Goal: Task Accomplishment & Management: Complete application form

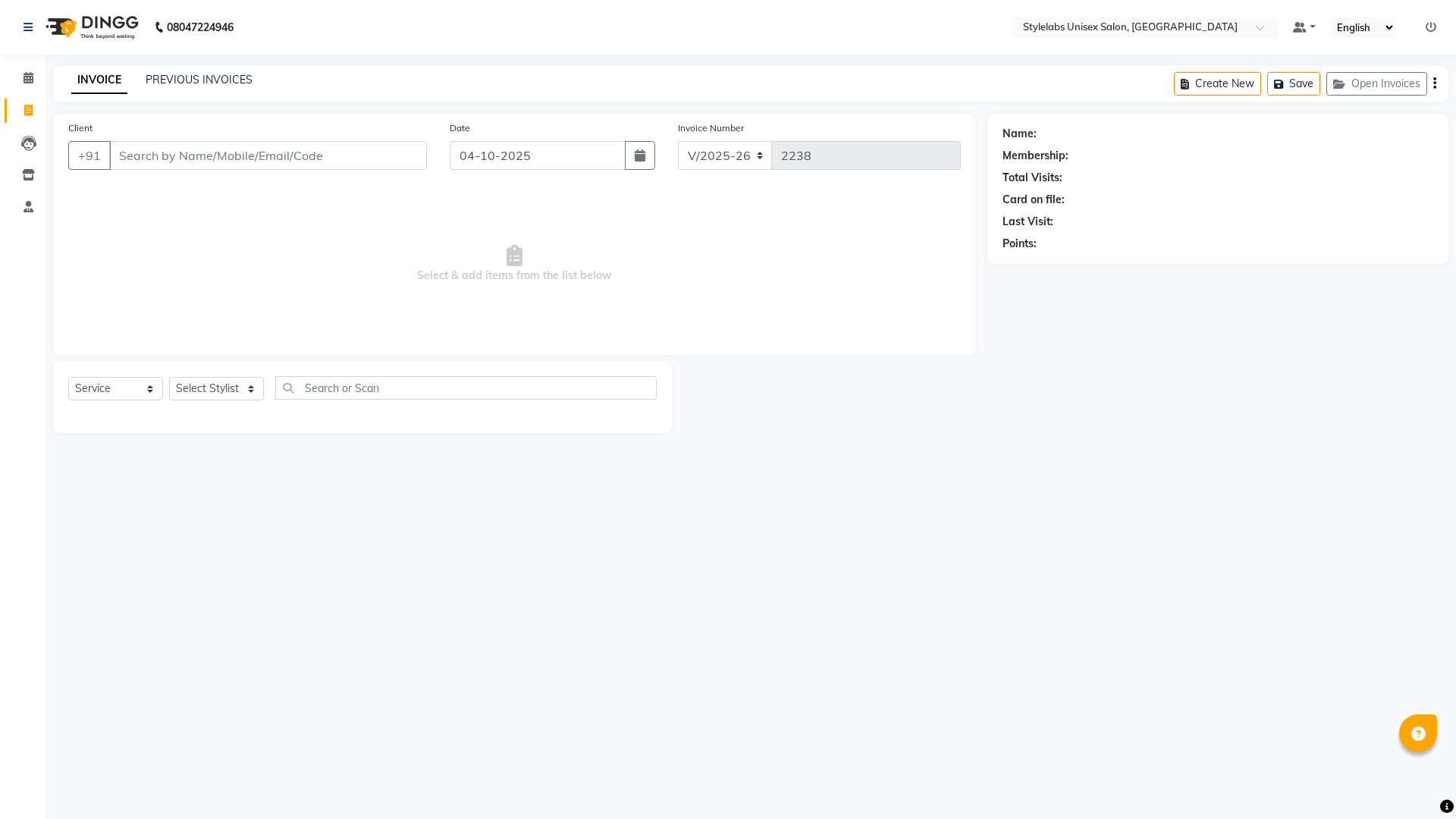
select select "6674"
select select "service"
drag, startPoint x: 250, startPoint y: 389, endPoint x: 250, endPoint y: 398, distance: 9.0
click at [250, 397] on select "Select Stylist Admin (stylelabs123) [PERSON_NAME] Chitra Manager Manager stylel…" at bounding box center [217, 389] width 95 height 24
select select "93050"
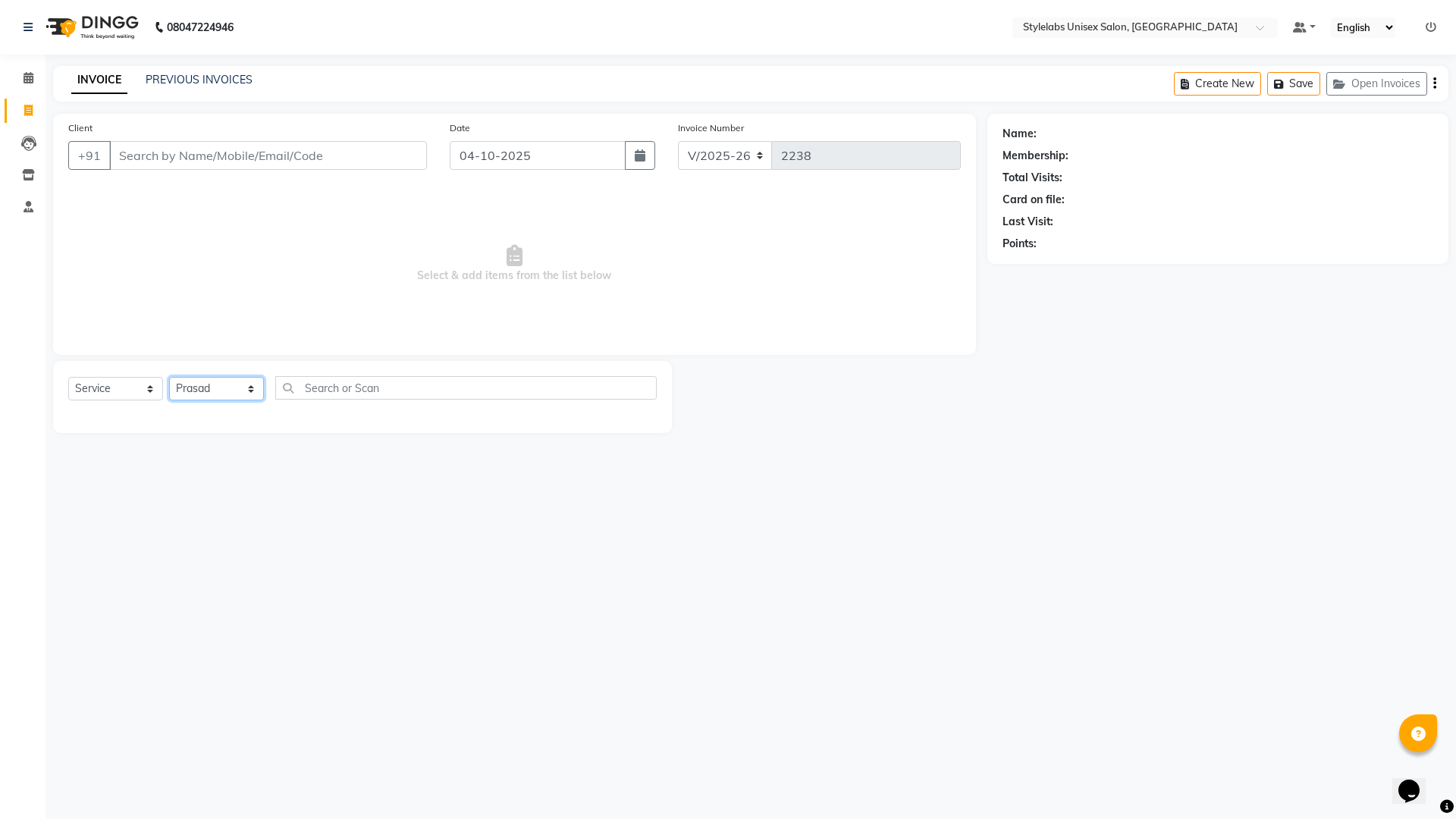
click at [169, 377] on select "Select Stylist Admin (stylelabs123) [PERSON_NAME] Chitra Manager Manager stylel…" at bounding box center [217, 389] width 95 height 24
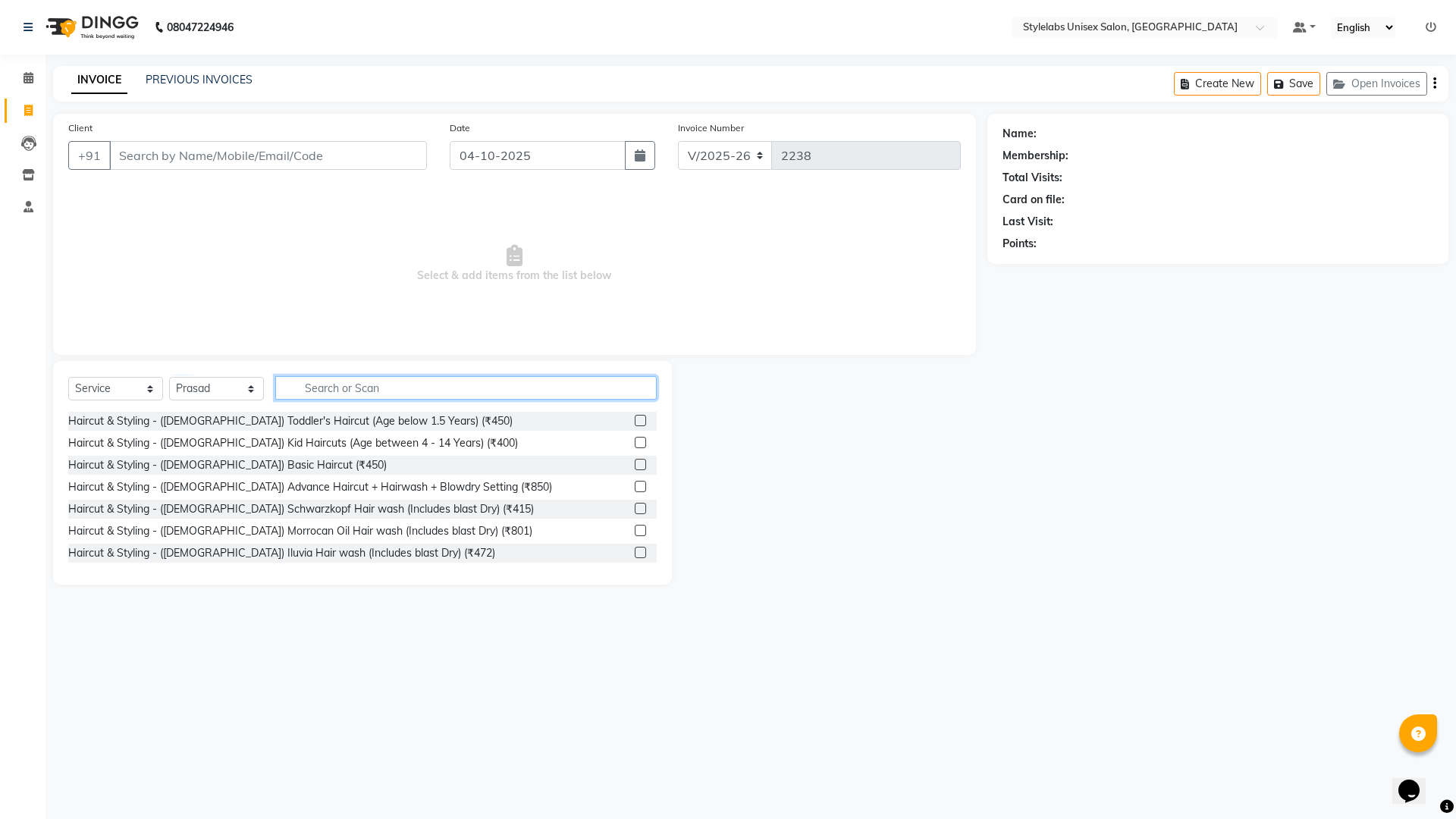
drag, startPoint x: 399, startPoint y: 376, endPoint x: 367, endPoint y: 409, distance: 46.0
click at [398, 381] on input "text" at bounding box center [466, 388] width 382 height 24
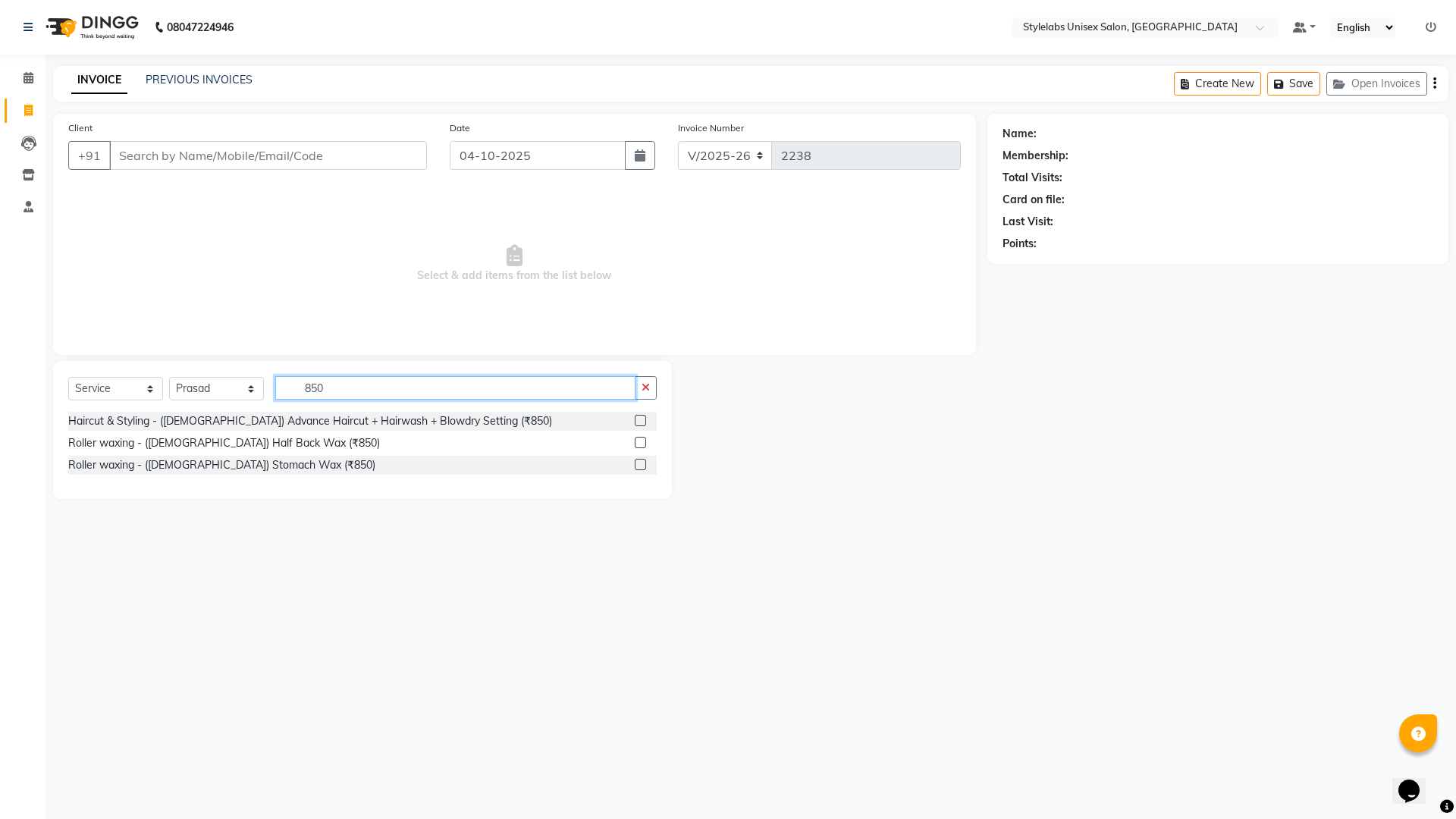
type input "850"
click at [638, 421] on label at bounding box center [640, 419] width 11 height 11
click at [638, 421] on input "checkbox" at bounding box center [640, 421] width 10 height 10
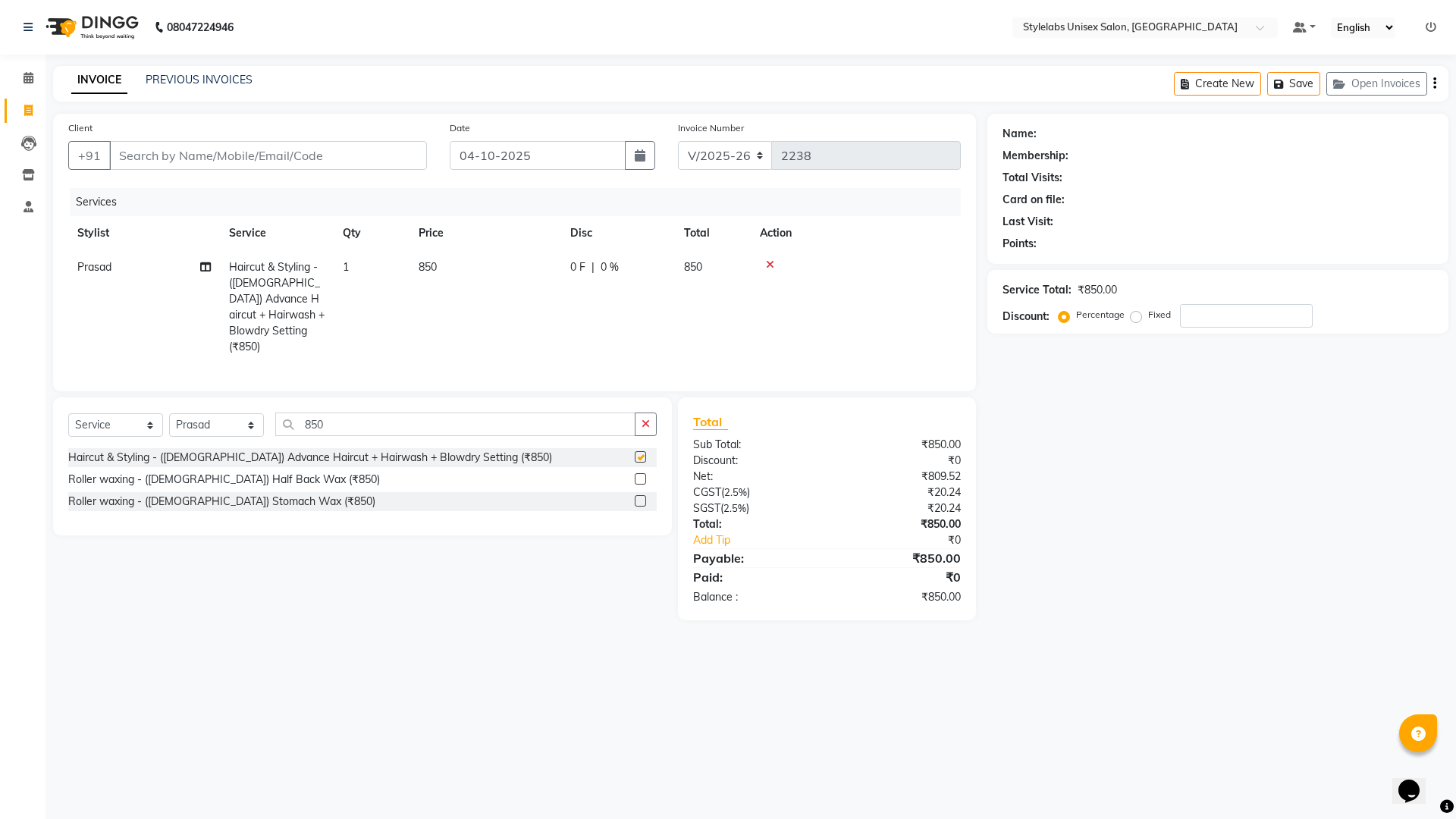
checkbox input "false"
drag, startPoint x: 345, startPoint y: 150, endPoint x: 369, endPoint y: 150, distance: 24.0
click at [347, 150] on input "Client" at bounding box center [267, 155] width 318 height 29
type input "6"
type input "0"
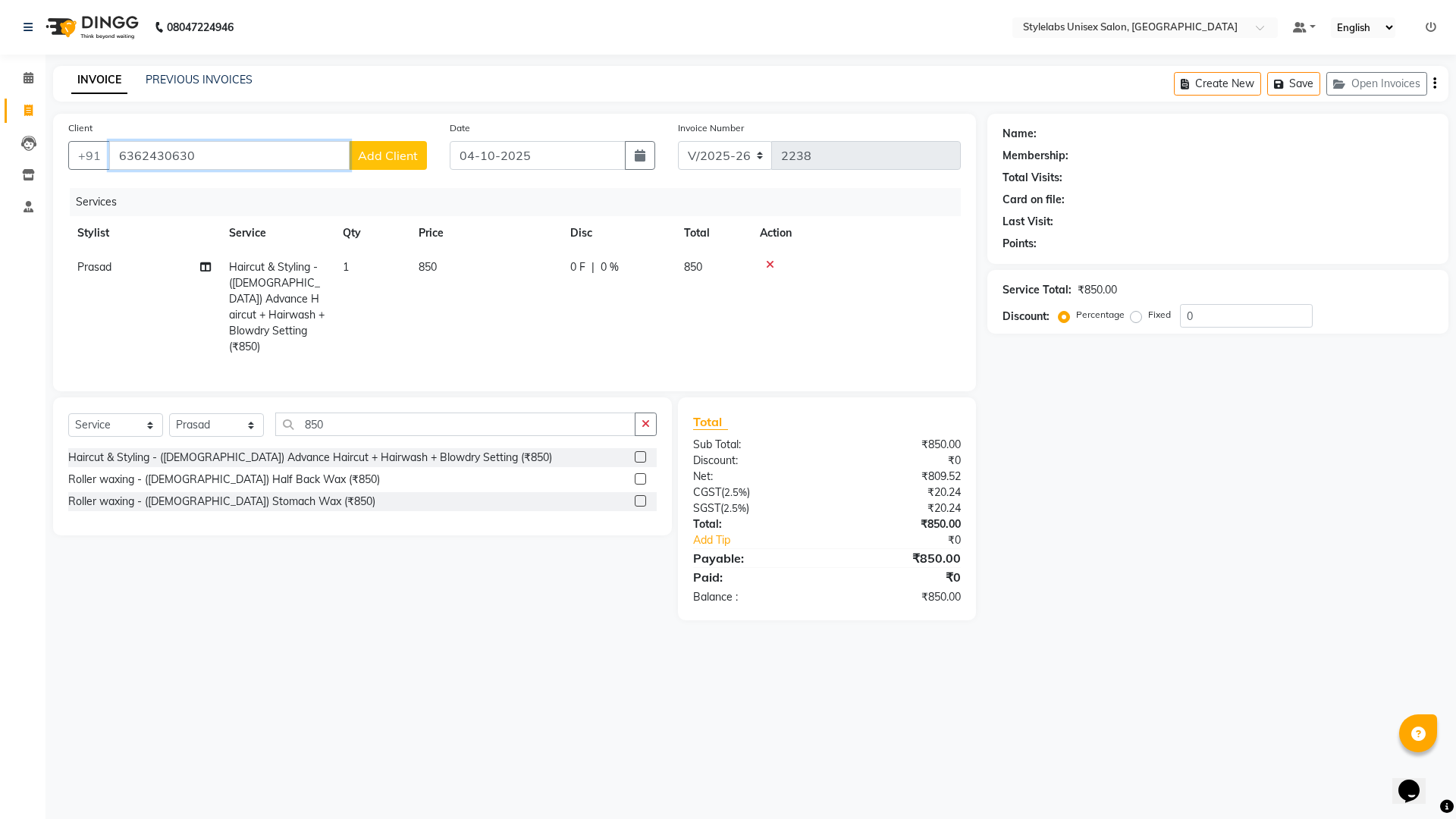
type input "6362430630"
click at [401, 156] on span "Add Client" at bounding box center [388, 154] width 60 height 15
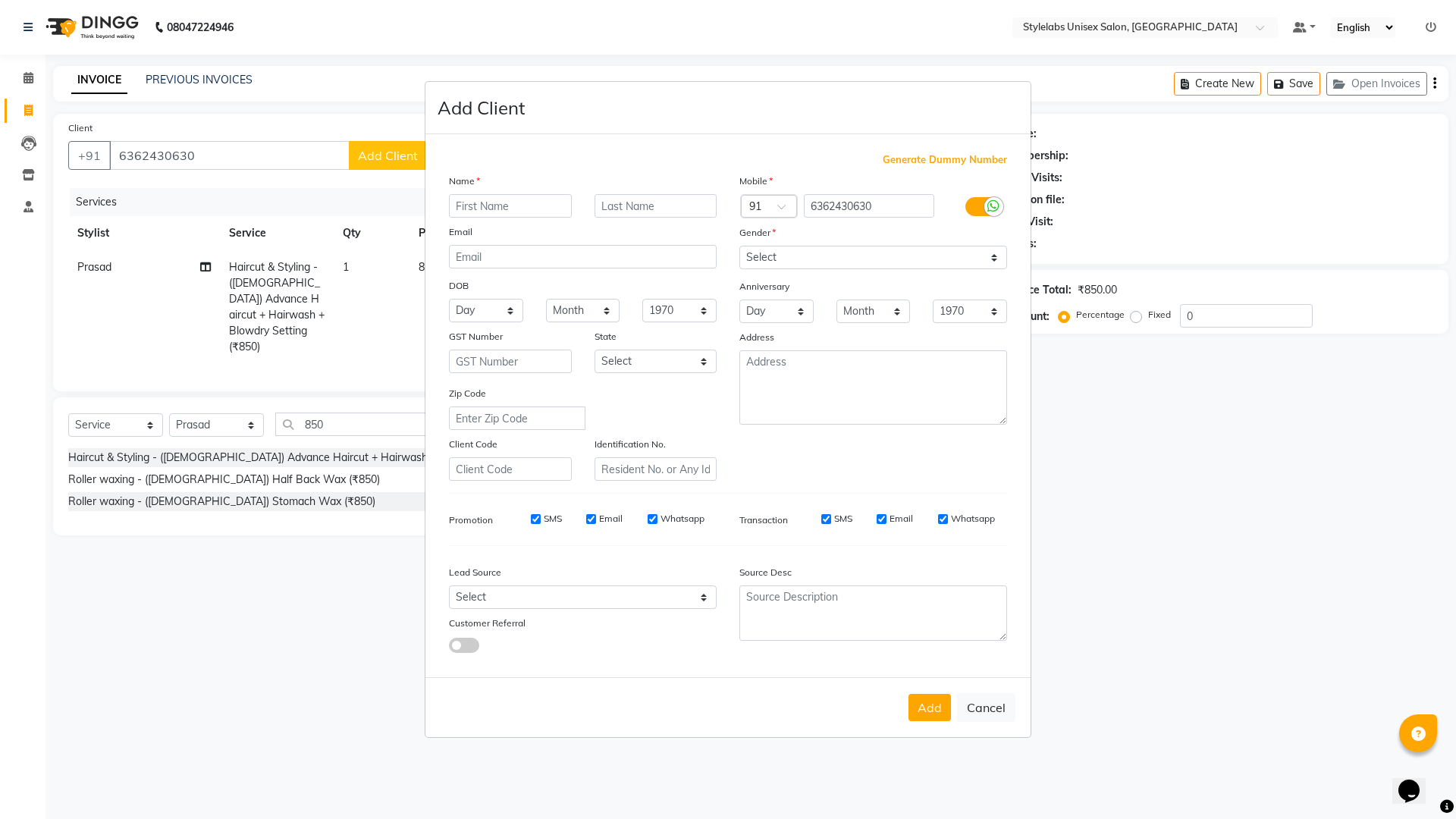
click at [513, 206] on input "text" at bounding box center [510, 206] width 123 height 24
type input "r"
type input "ROSY"
click at [992, 258] on select "Select [DEMOGRAPHIC_DATA] [DEMOGRAPHIC_DATA] Other Prefer Not To Say" at bounding box center [872, 257] width 268 height 24
select select "[DEMOGRAPHIC_DATA]"
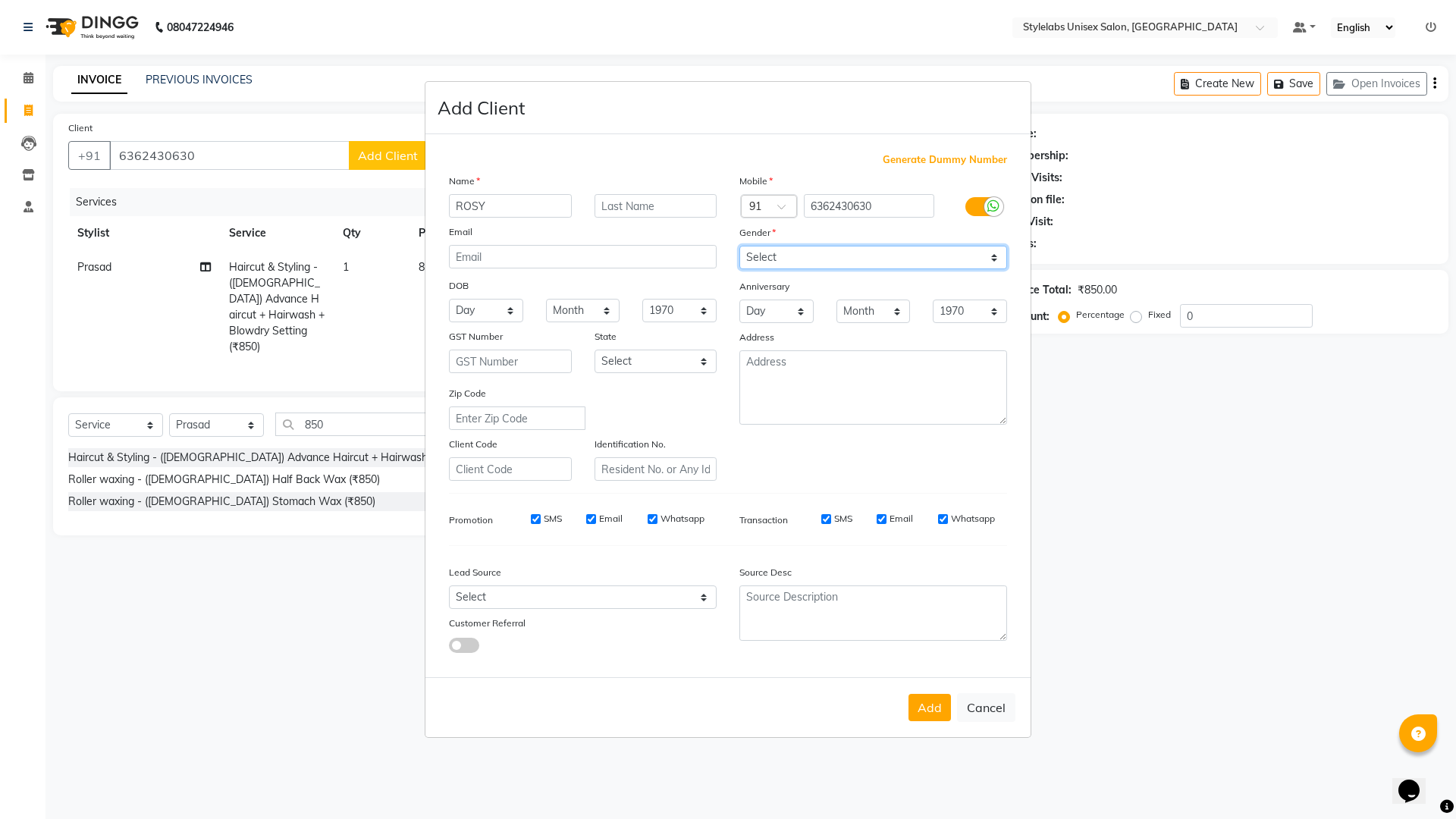
click at [739, 245] on select "Select [DEMOGRAPHIC_DATA] [DEMOGRAPHIC_DATA] Other Prefer Not To Say" at bounding box center [872, 257] width 268 height 24
click at [927, 709] on button "Add" at bounding box center [929, 707] width 43 height 28
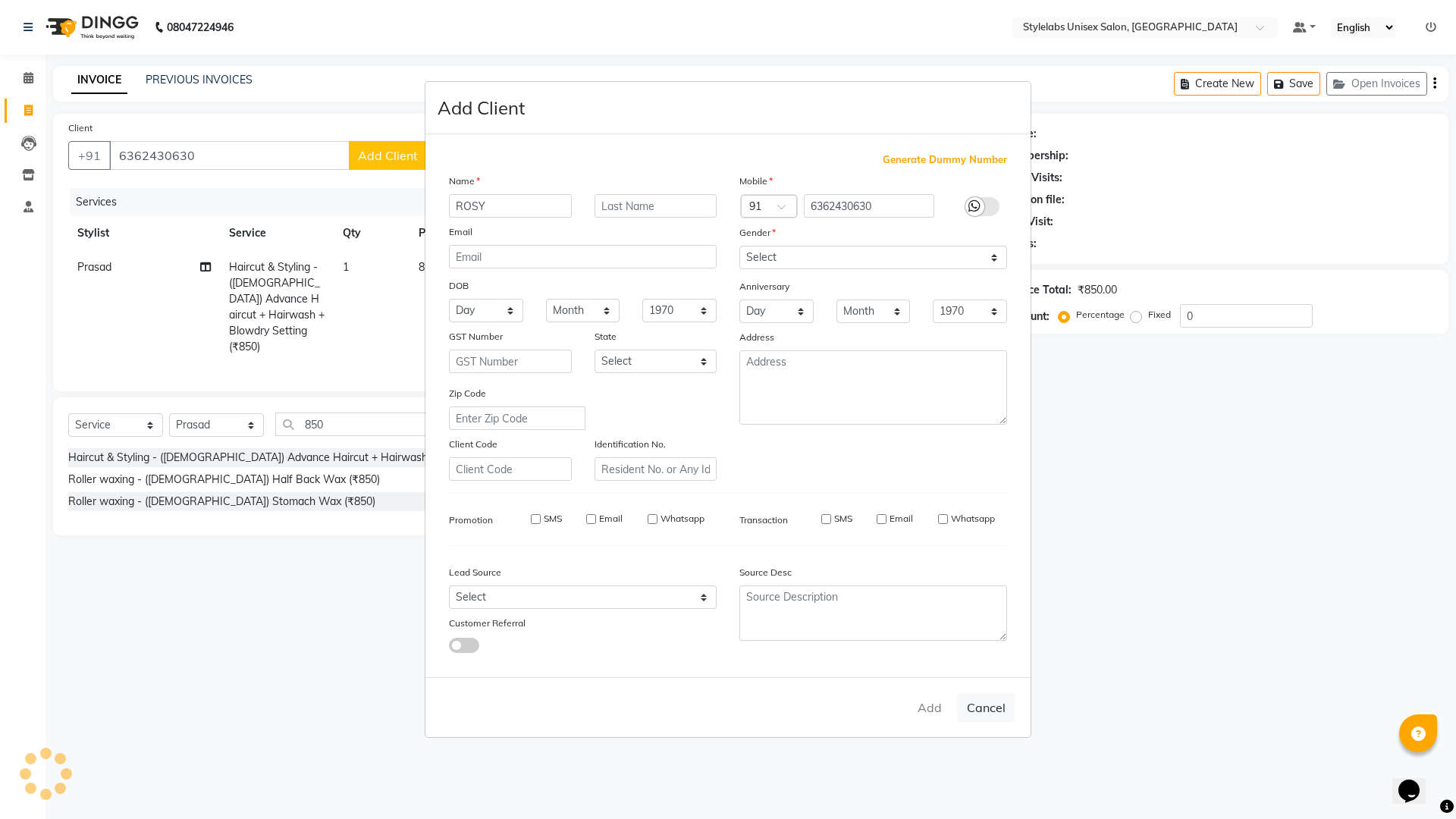
type input "63******30"
select select
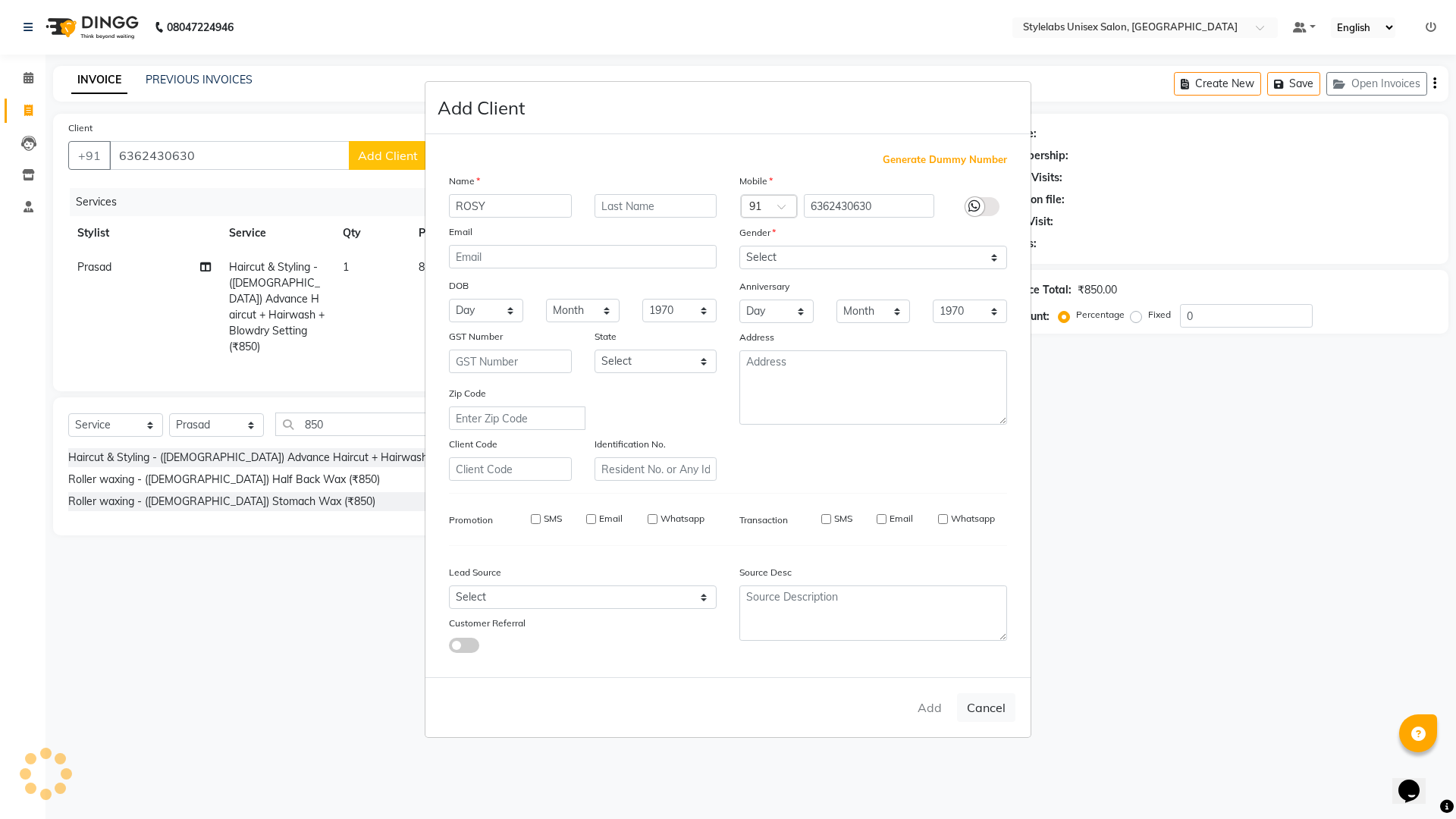
select select
checkbox input "false"
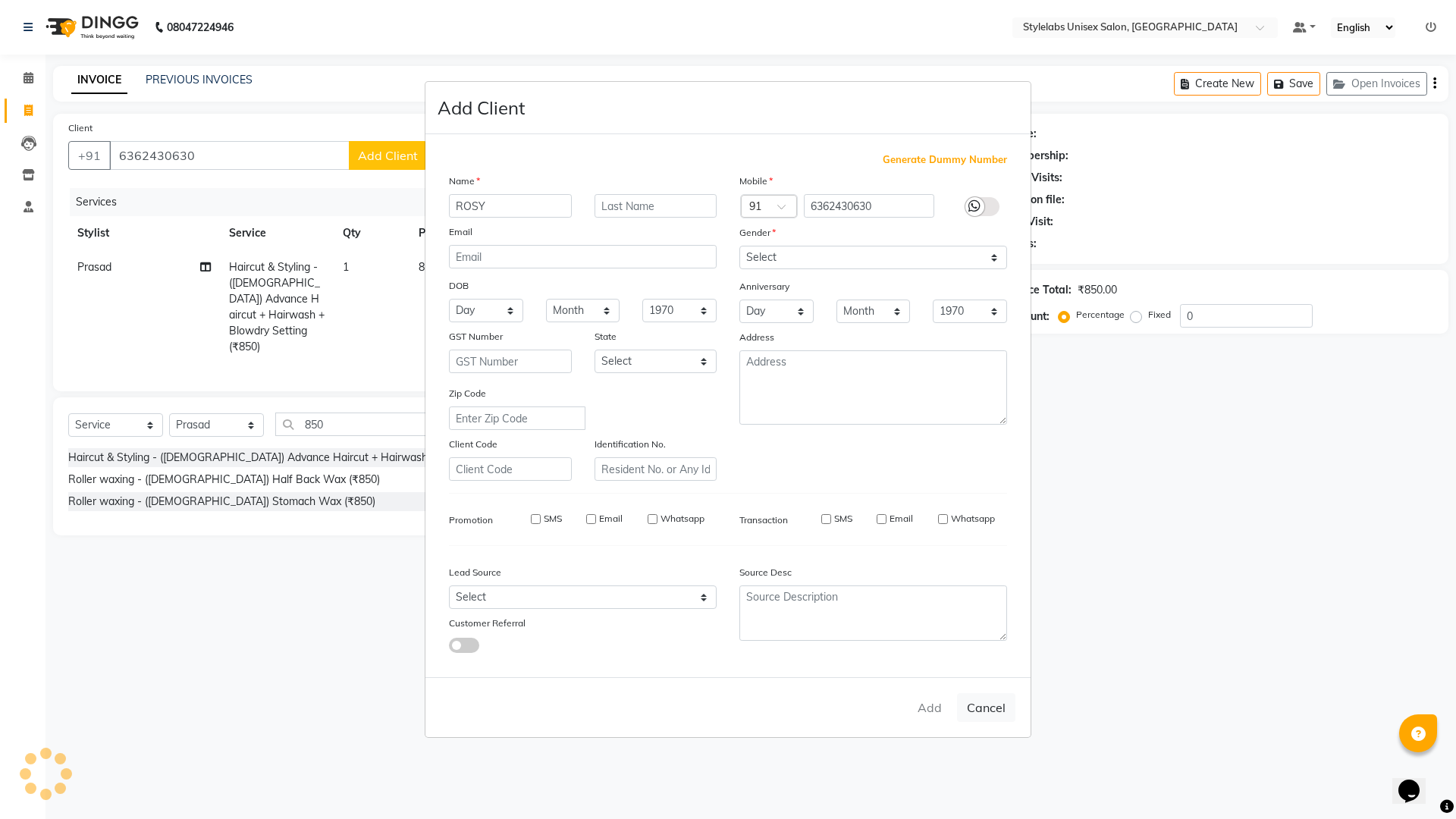
checkbox input "false"
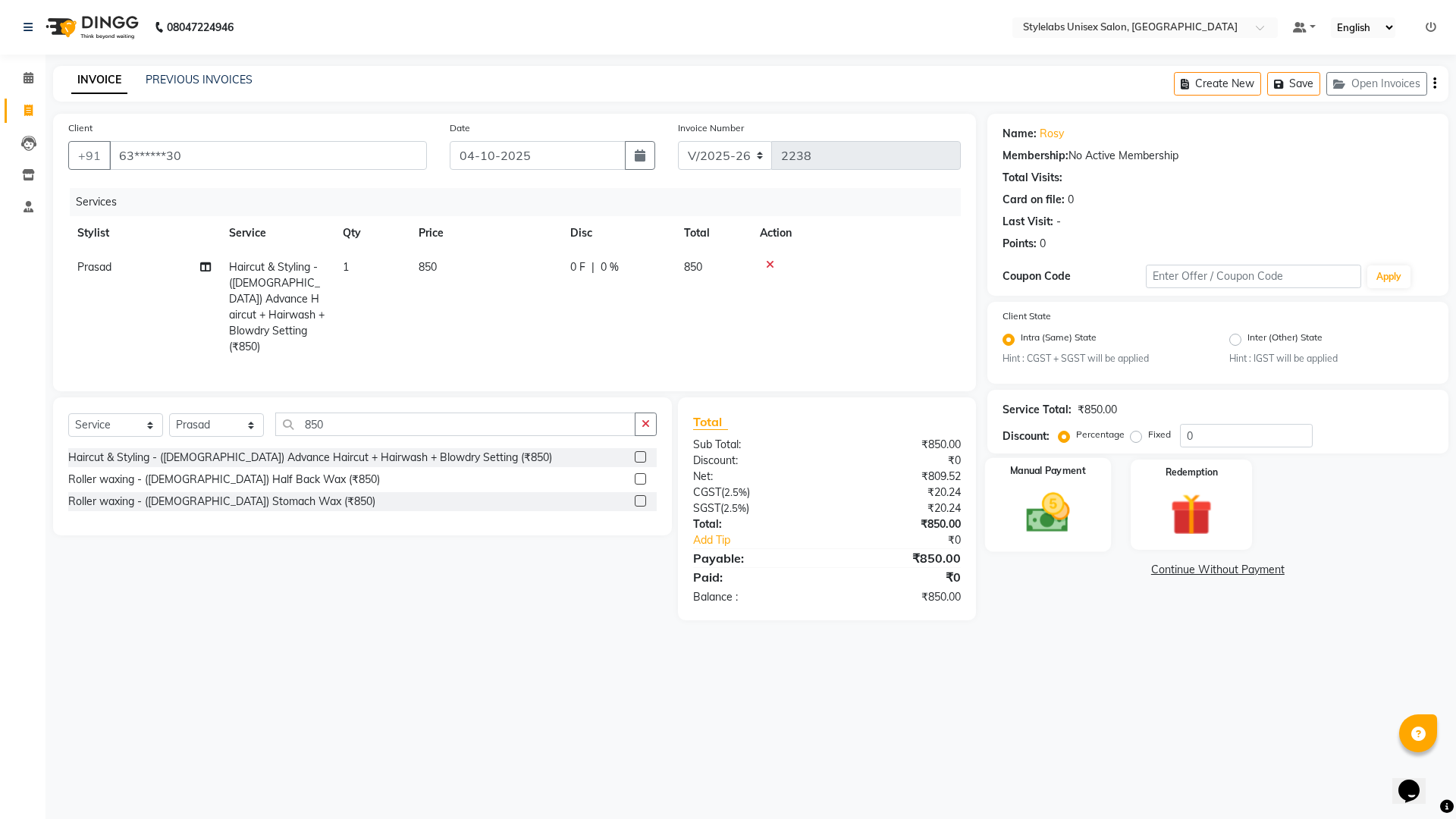
click at [1038, 518] on img at bounding box center [1046, 513] width 70 height 50
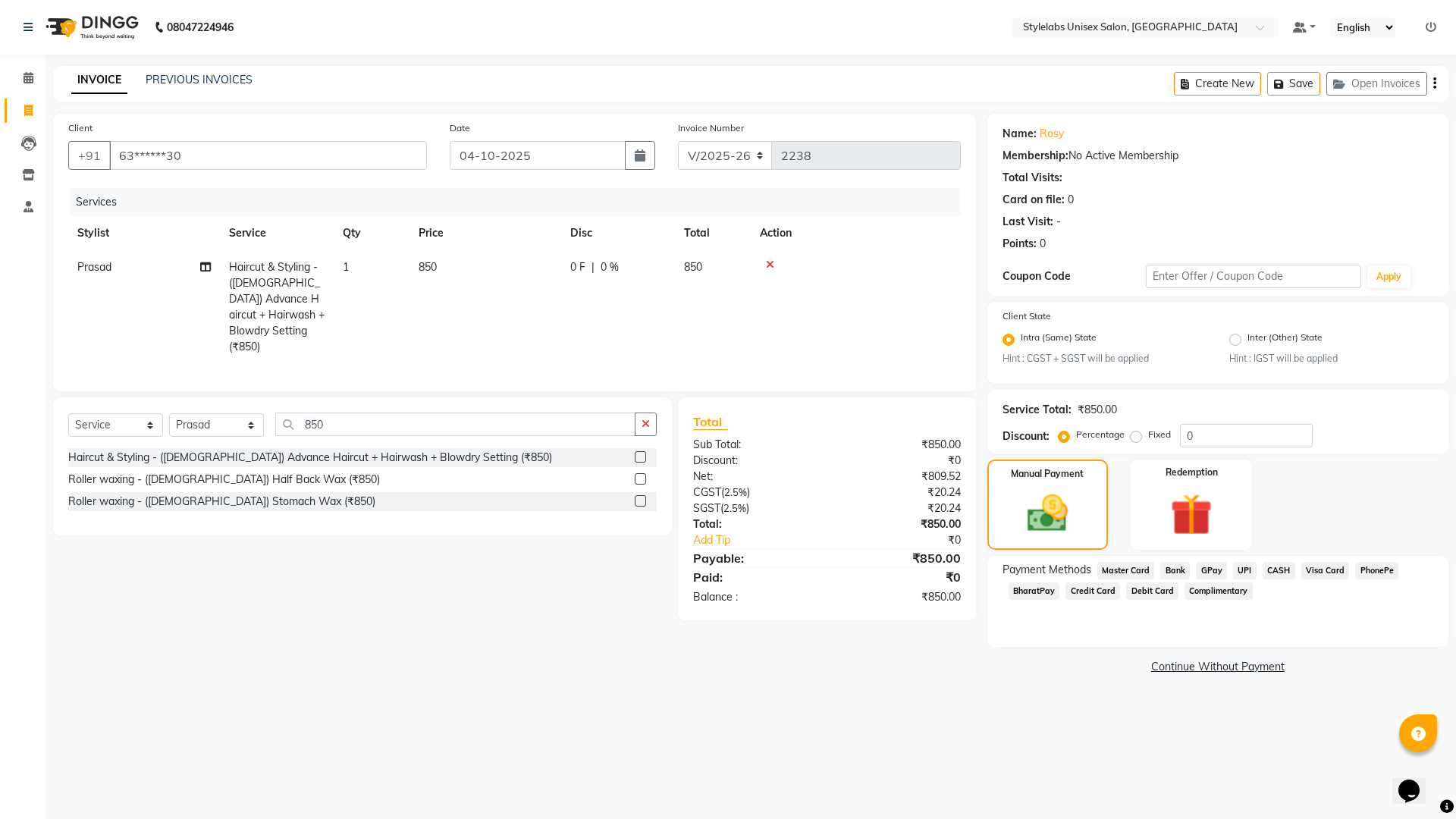
click at [1239, 569] on span "UPI" at bounding box center [1244, 571] width 24 height 18
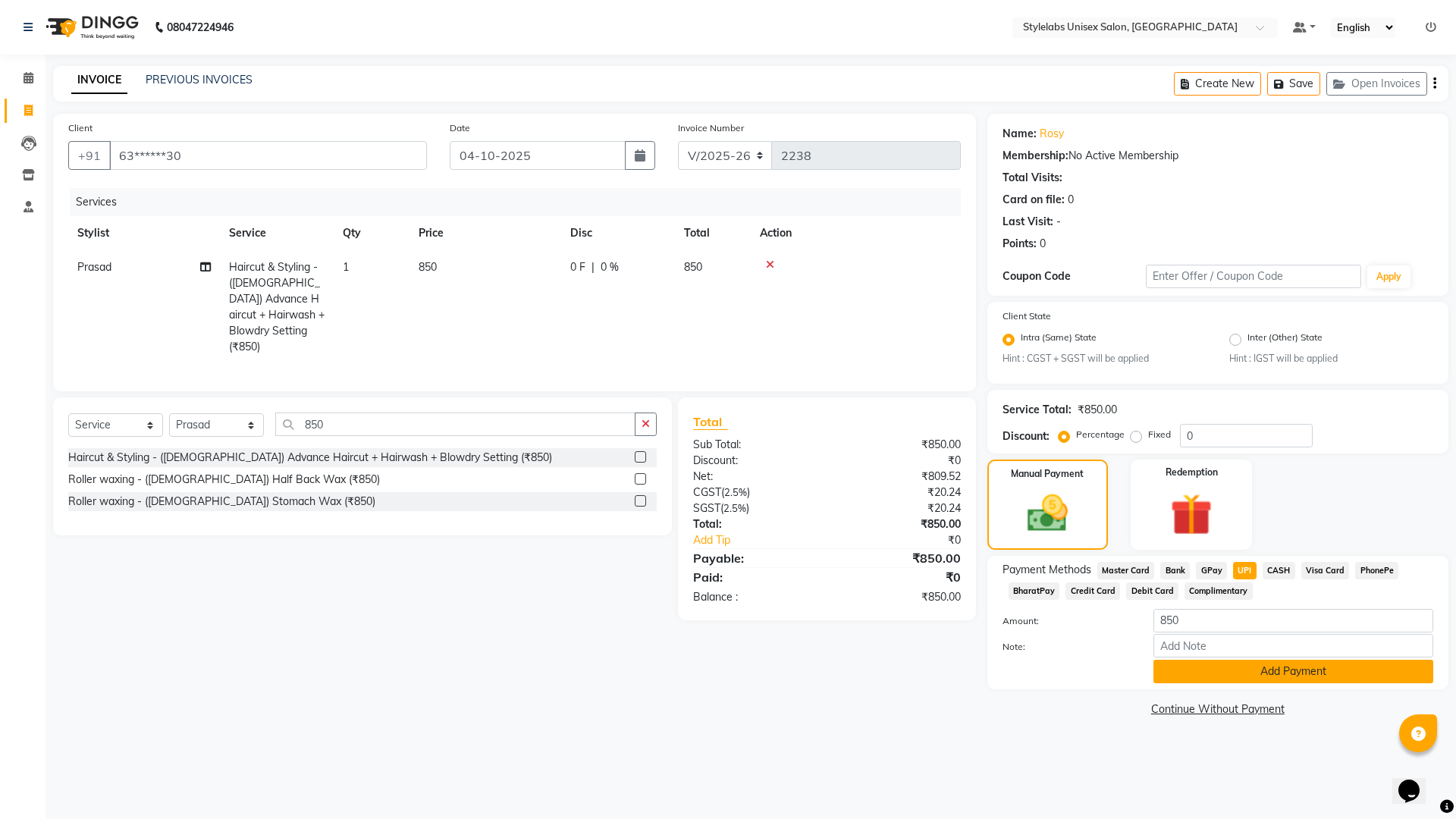
click at [1222, 665] on button "Add Payment" at bounding box center [1293, 672] width 280 height 24
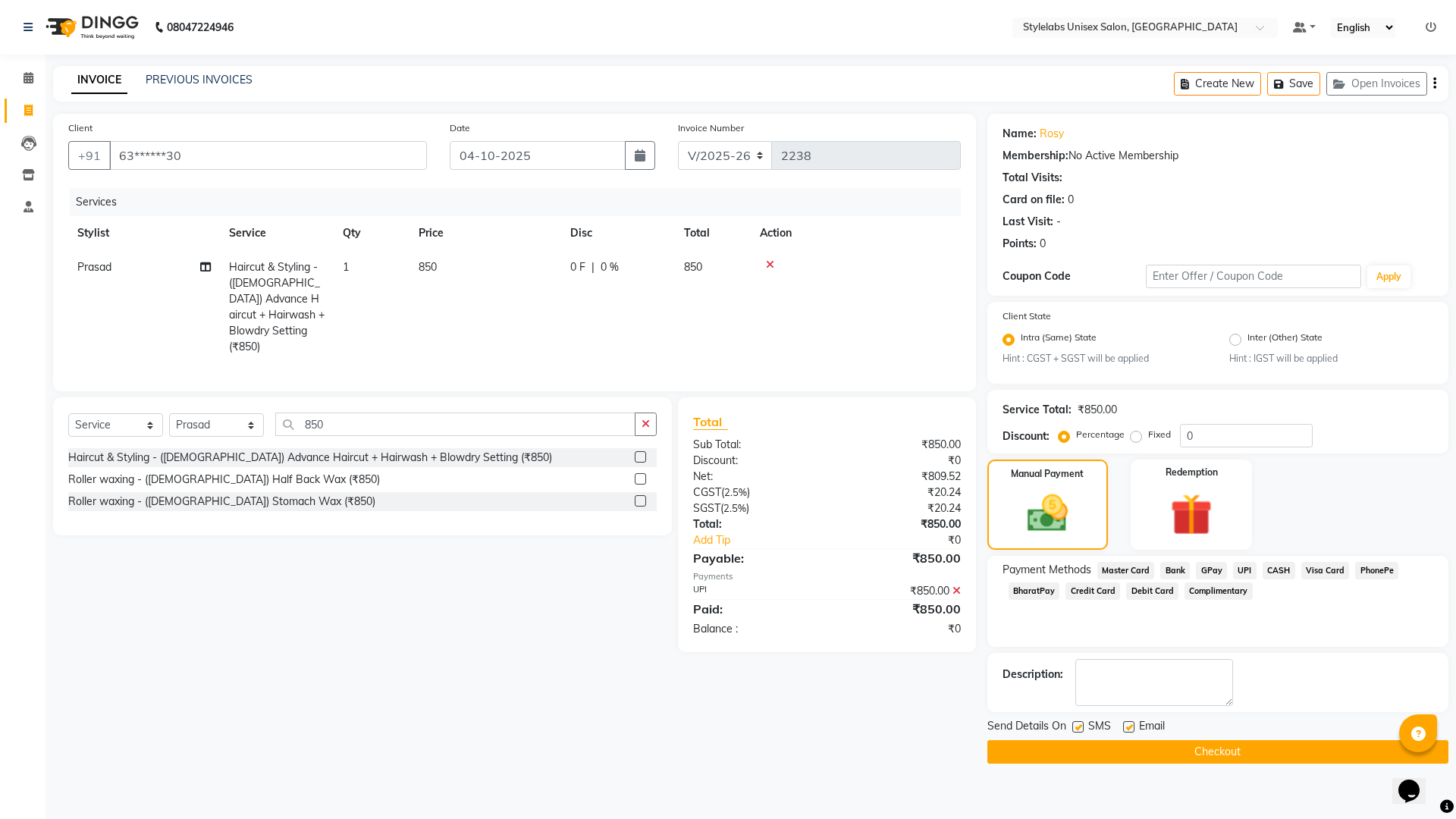
click at [1250, 740] on button "Checkout" at bounding box center [1218, 752] width 461 height 24
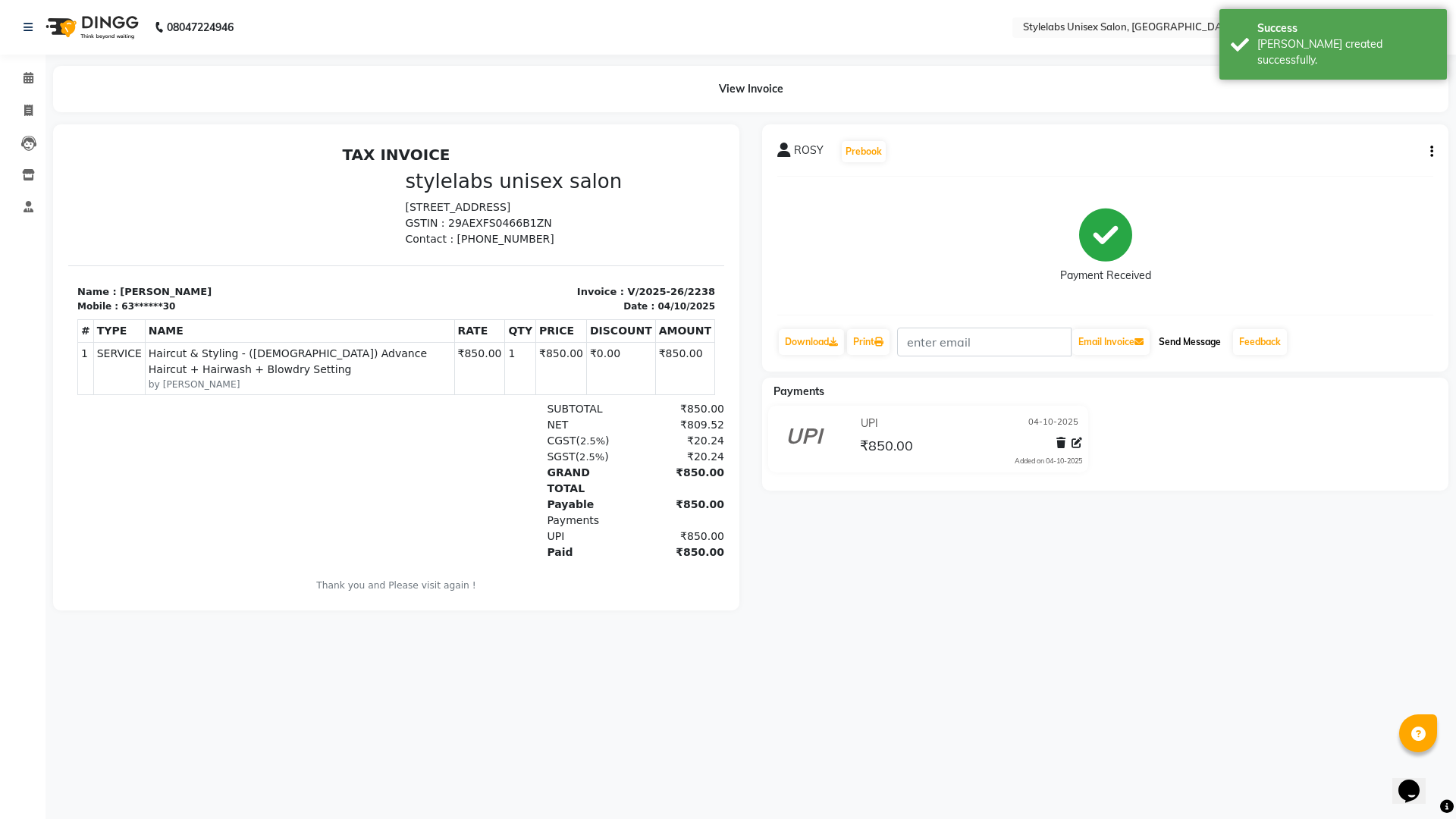
click at [1205, 339] on button "Send Message" at bounding box center [1189, 342] width 74 height 26
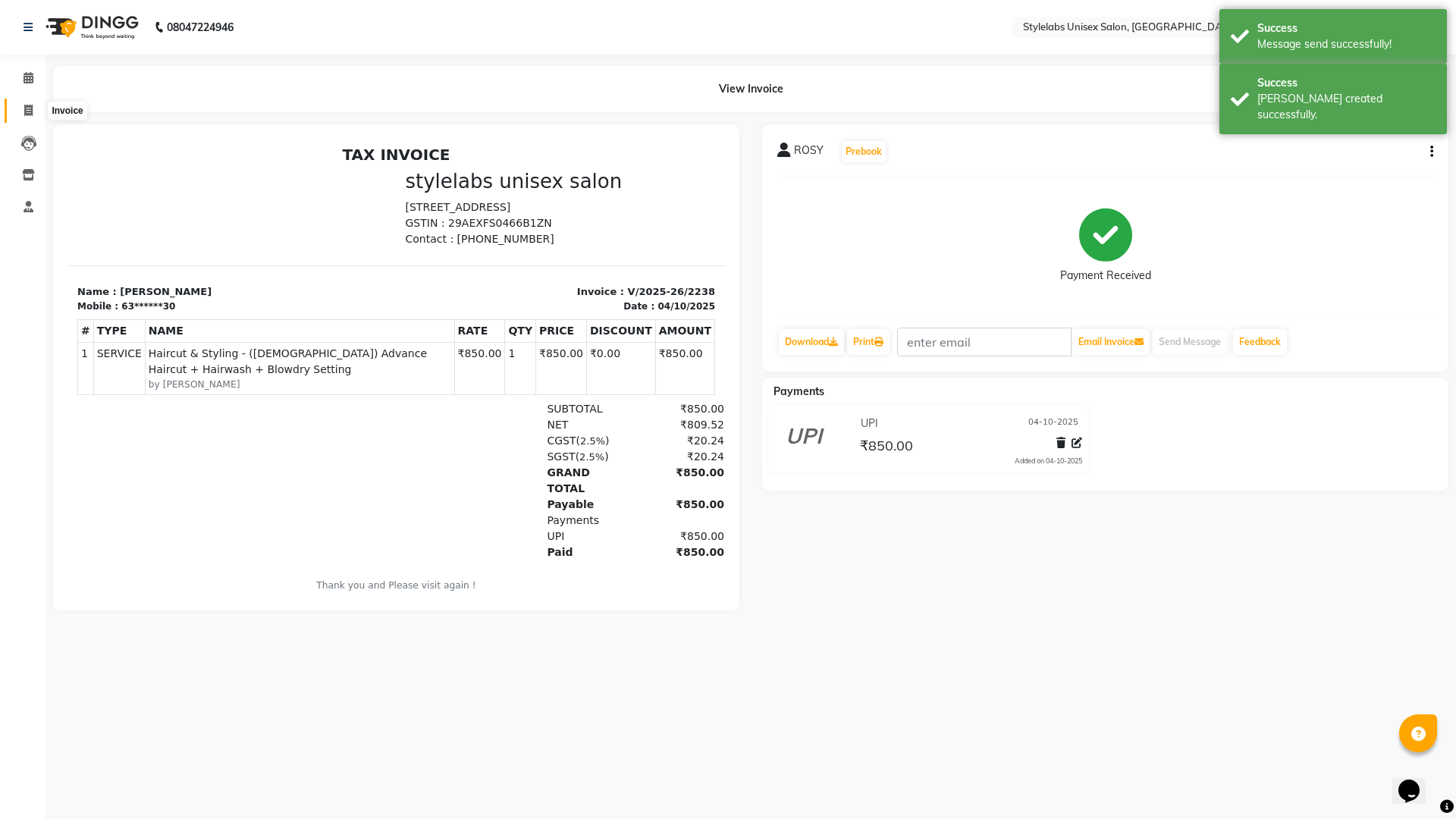
click at [31, 107] on icon at bounding box center [29, 110] width 8 height 11
select select "service"
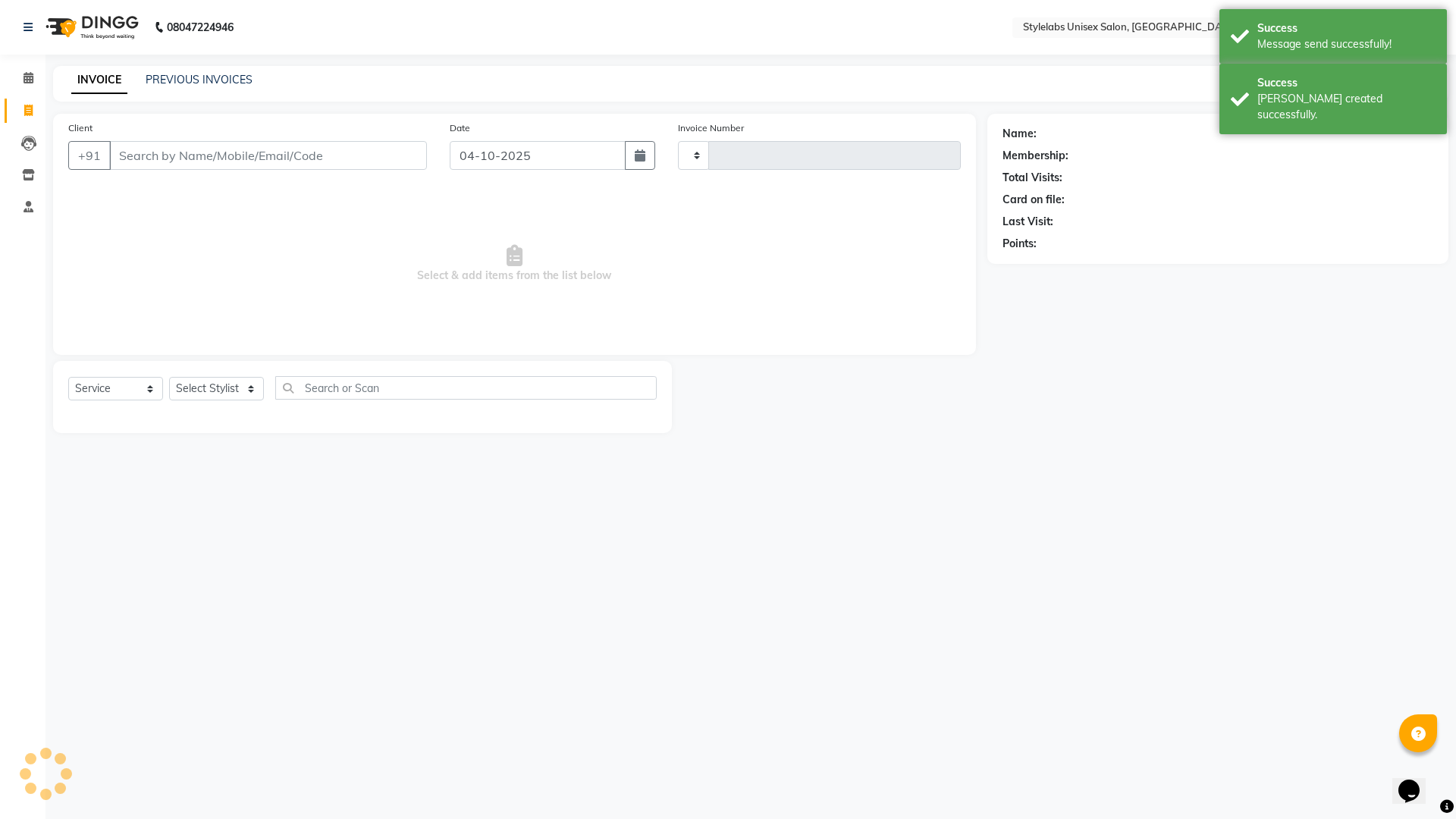
type input "2239"
select select "6674"
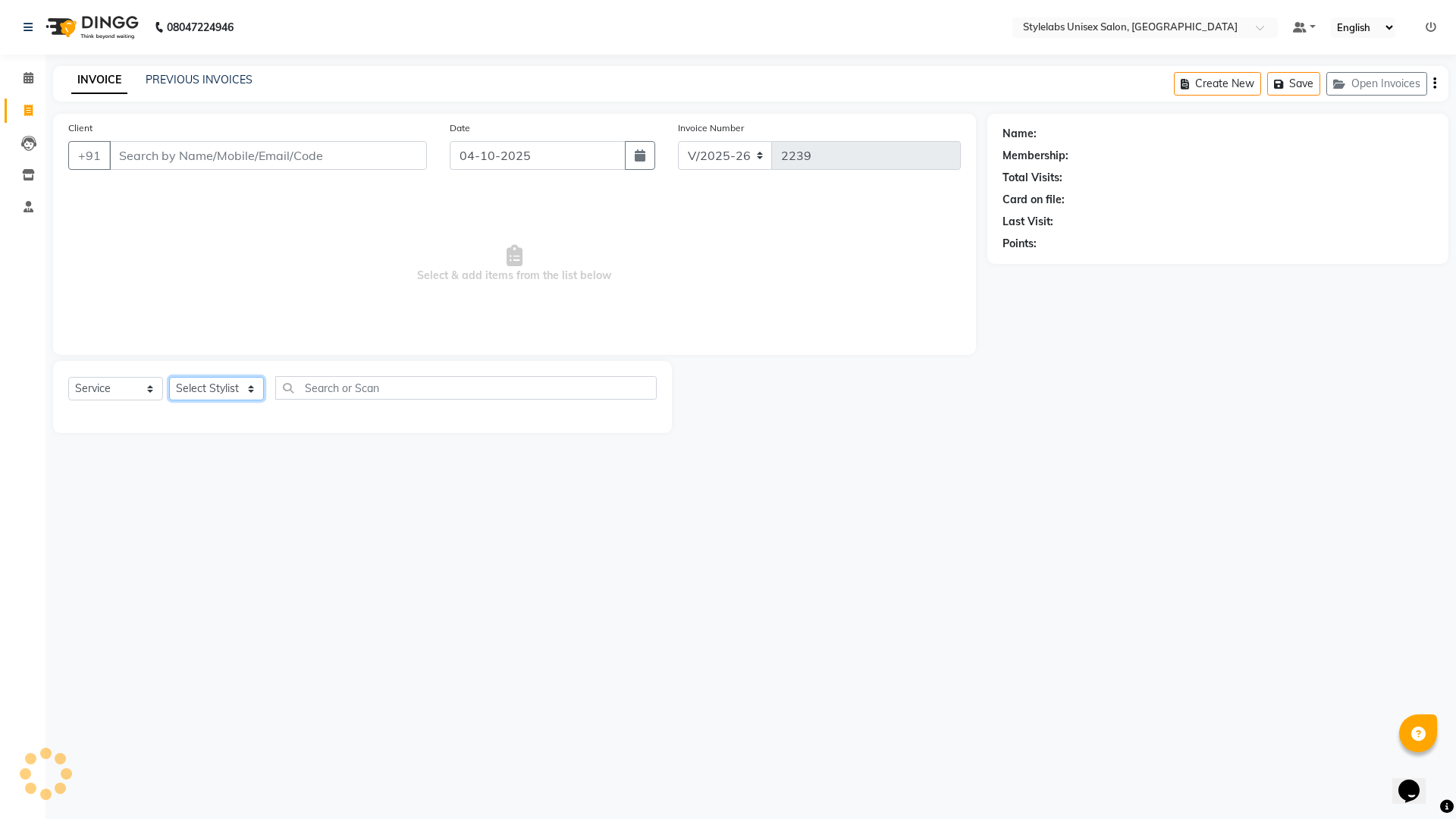
drag, startPoint x: 260, startPoint y: 388, endPoint x: 252, endPoint y: 391, distance: 8.5
click at [256, 391] on select "Select Stylist Admin (stylelabs123) [PERSON_NAME] Chitra Manager Manager stylel…" at bounding box center [217, 389] width 95 height 24
select select "58901"
click at [169, 377] on select "Select Stylist Admin (stylelabs123) [PERSON_NAME] Chitra Manager Manager stylel…" at bounding box center [217, 389] width 95 height 24
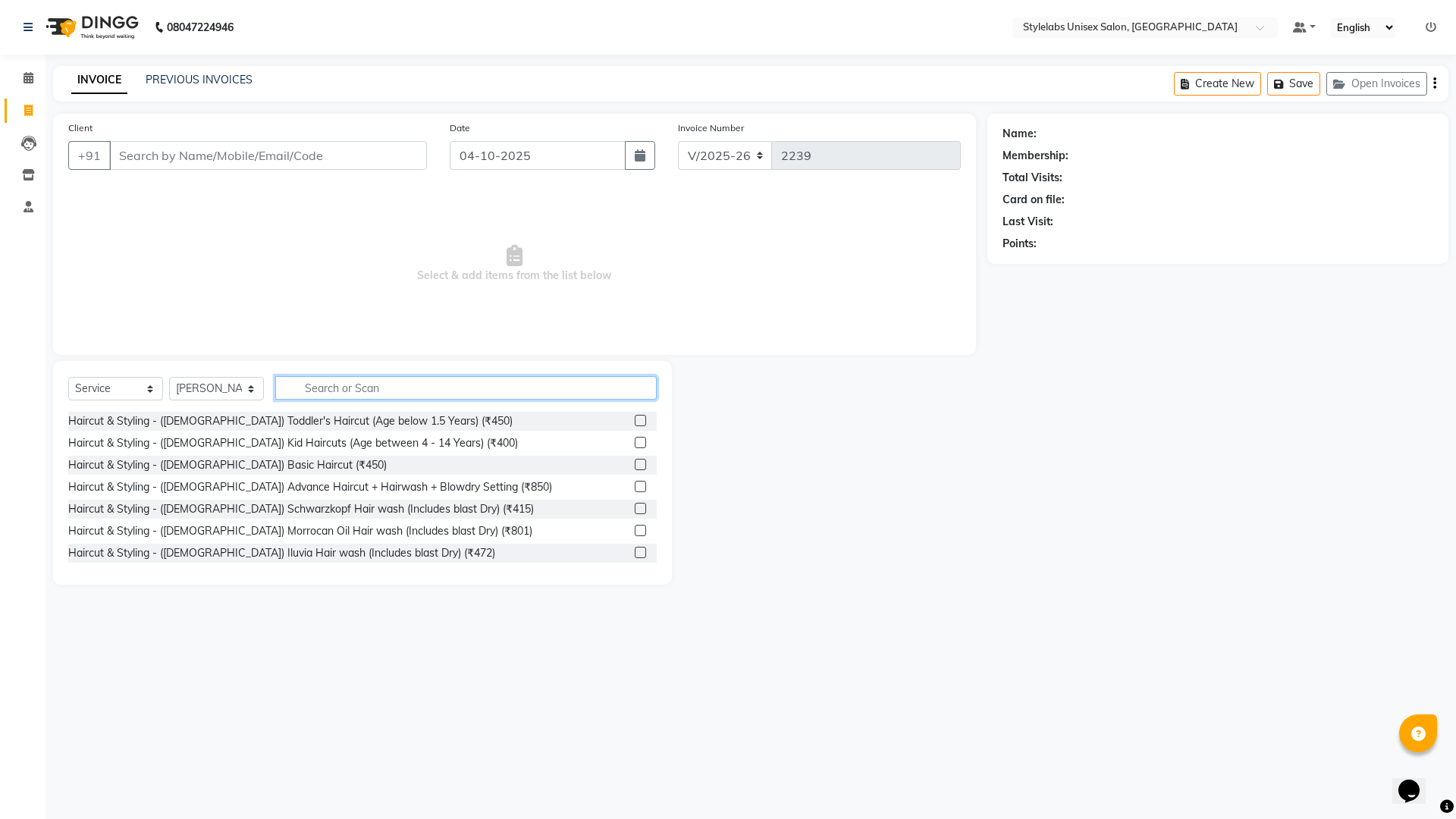
click at [343, 398] on input "text" at bounding box center [466, 388] width 382 height 24
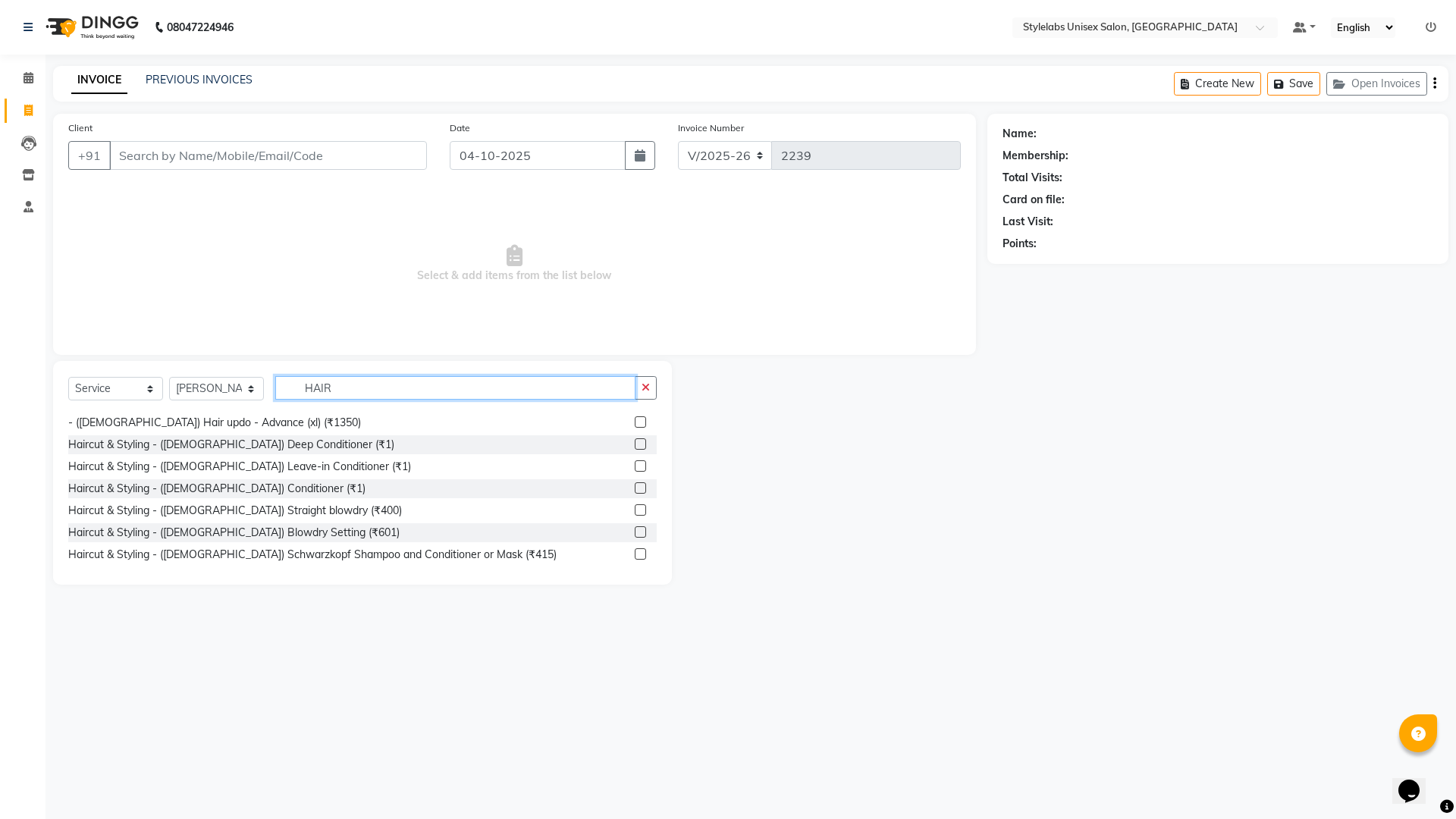
scroll to position [948, 0]
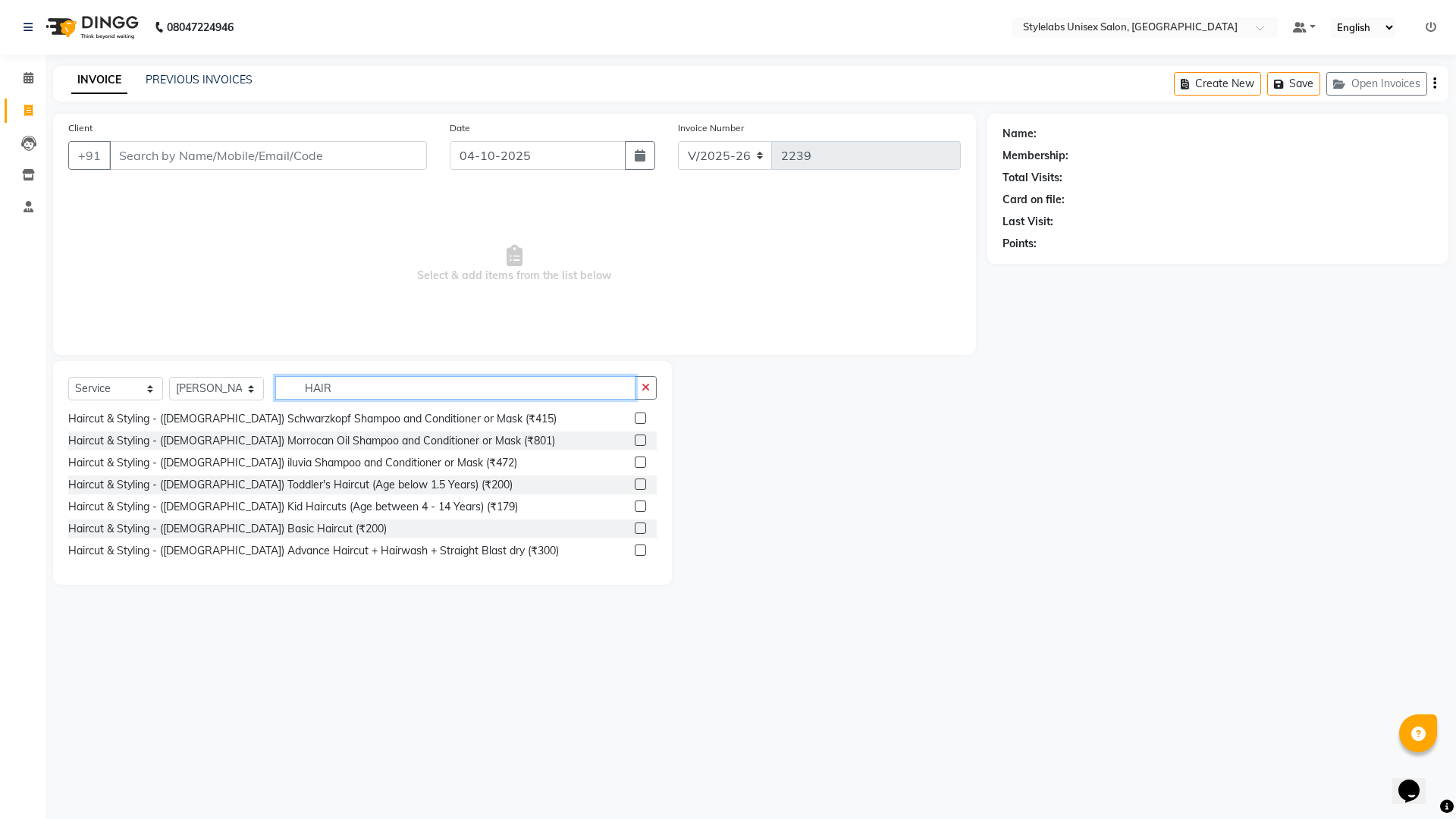
type input "HAIR"
click at [635, 528] on label at bounding box center [640, 527] width 11 height 11
click at [635, 528] on input "checkbox" at bounding box center [640, 529] width 10 height 10
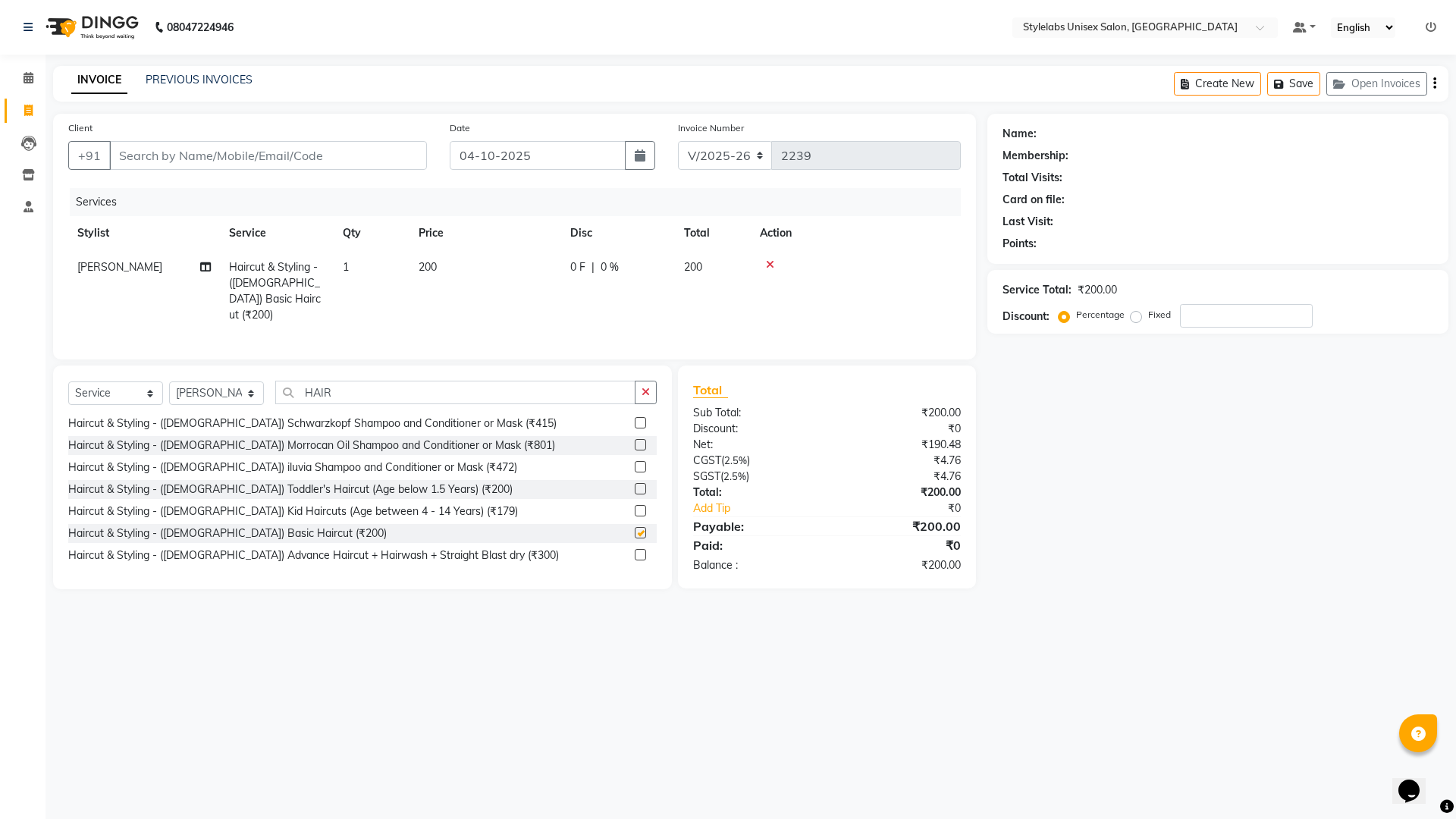
checkbox input "false"
click at [157, 159] on input "Client" at bounding box center [267, 155] width 318 height 29
type input "9"
type input "0"
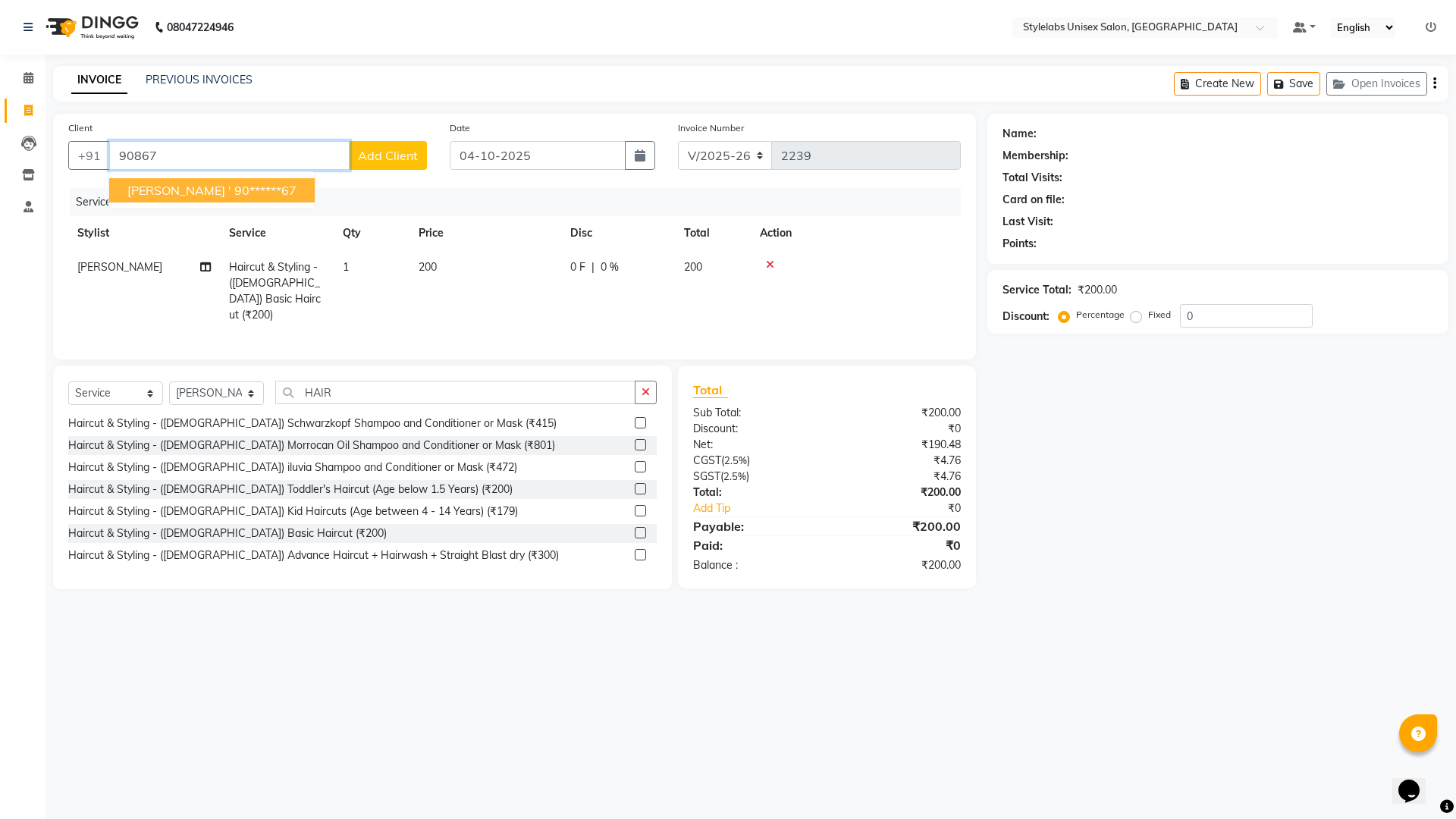
click at [234, 196] on ngb-highlight "90******67" at bounding box center [265, 190] width 62 height 15
type input "90******67"
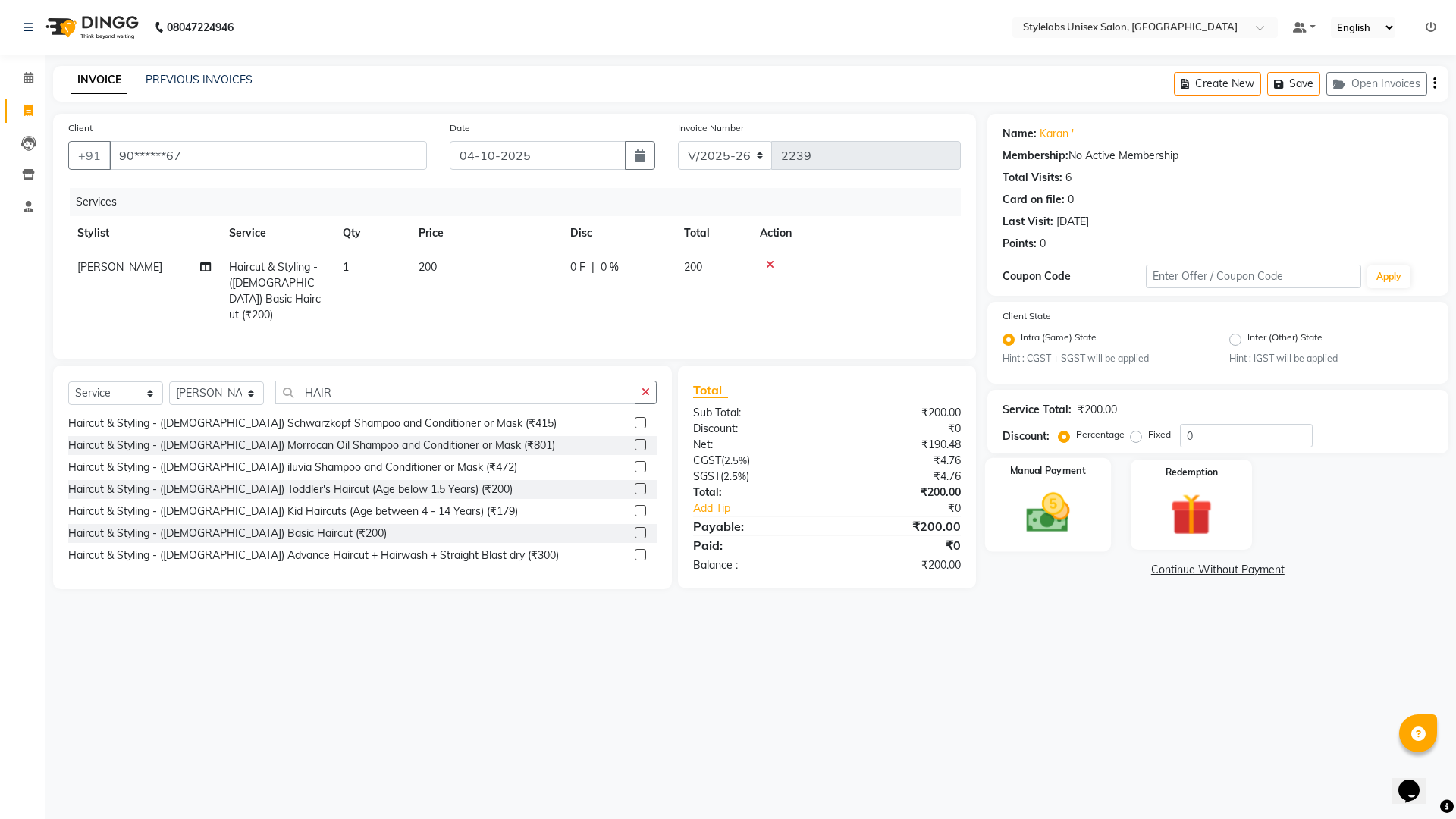
click at [1052, 502] on img at bounding box center [1046, 513] width 70 height 50
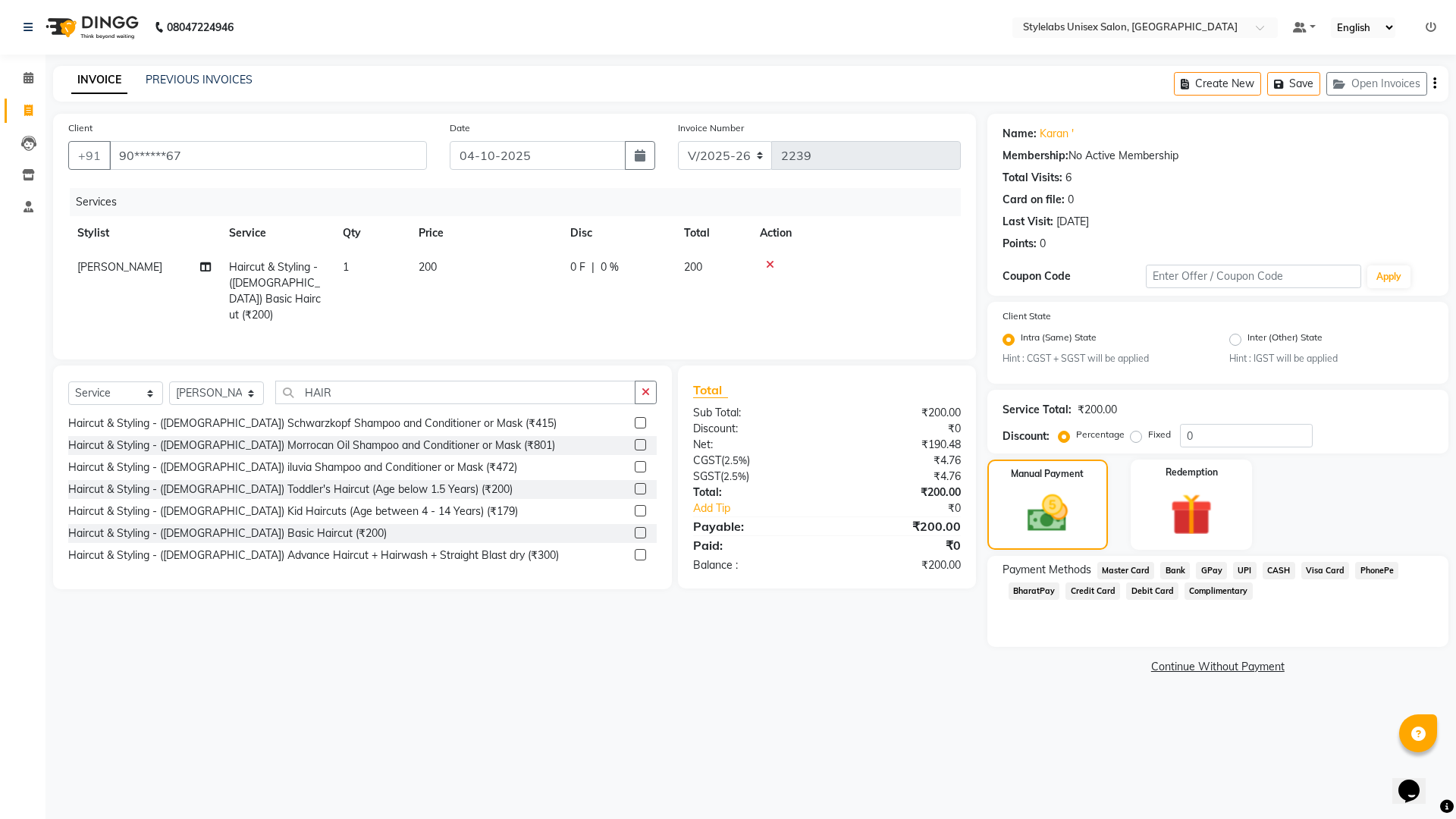
click at [1240, 571] on span "UPI" at bounding box center [1244, 571] width 24 height 18
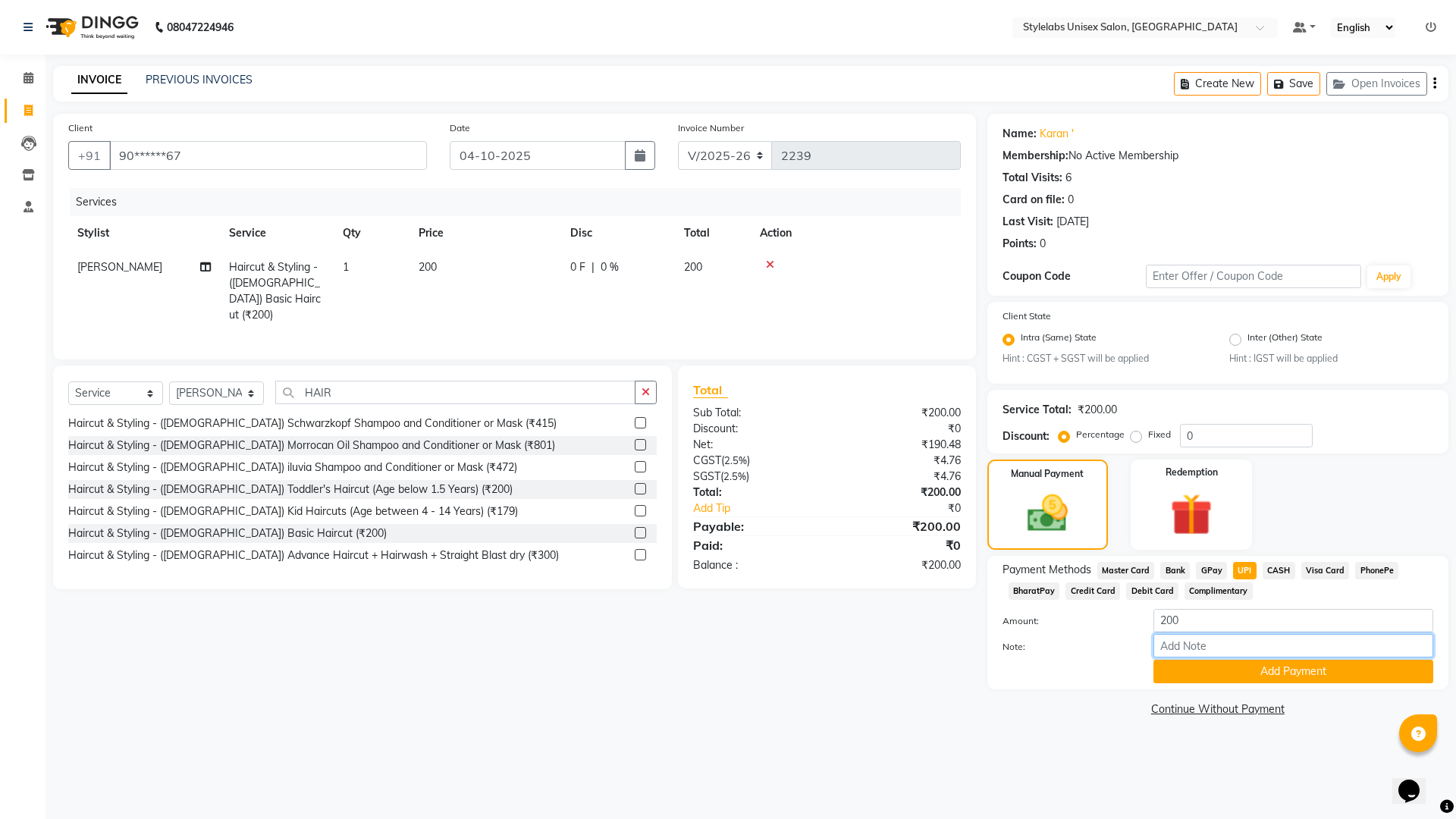
click at [1236, 651] on input "Note:" at bounding box center [1293, 646] width 280 height 24
type input "50 tip"
click at [1255, 674] on button "Add Payment" at bounding box center [1293, 672] width 280 height 24
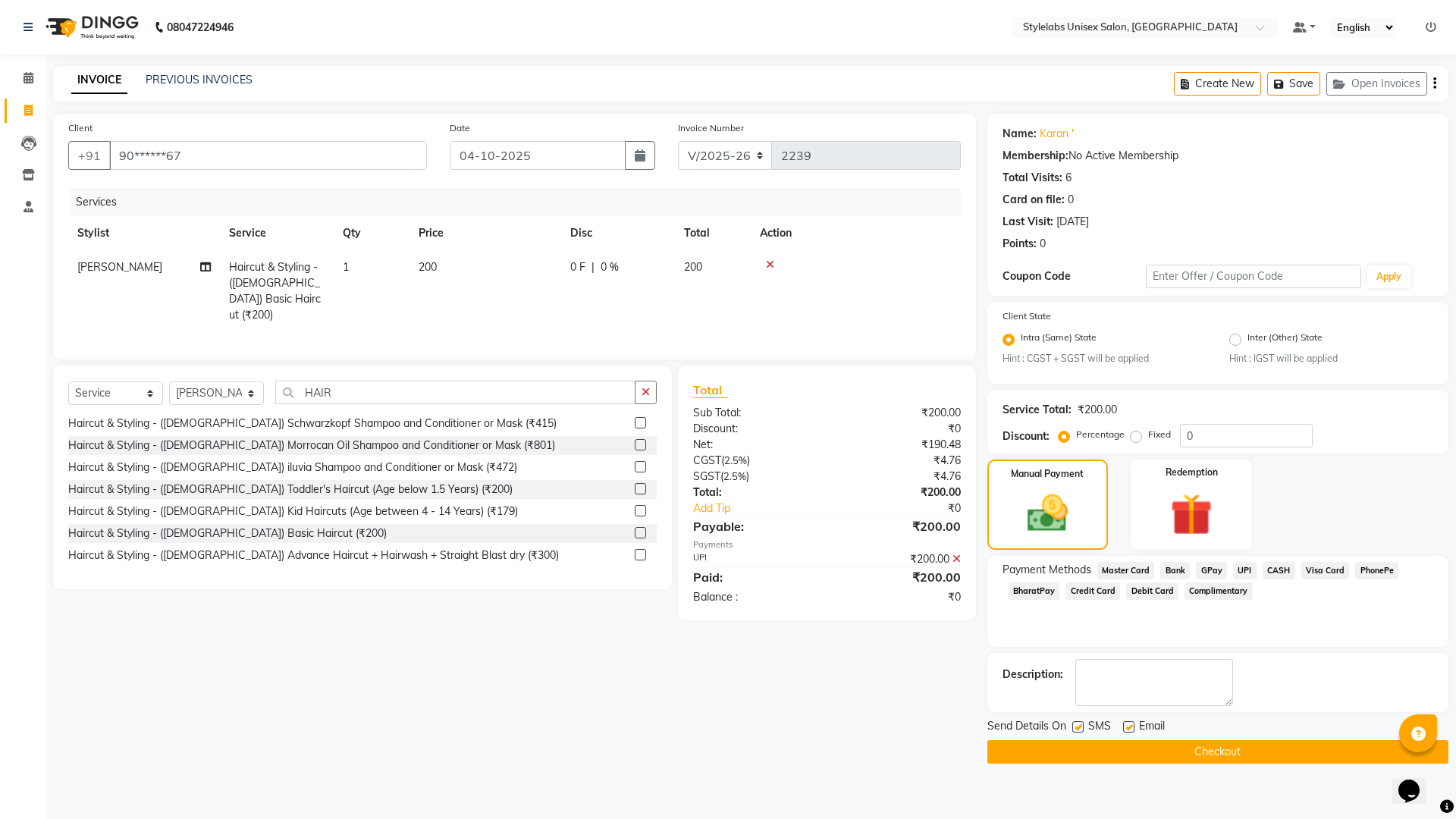
click at [1255, 764] on main "INVOICE PREVIOUS INVOICES Create New Save Open Invoices Client +91 90******67 D…" at bounding box center [751, 426] width 1410 height 720
click at [1255, 752] on button "Checkout" at bounding box center [1218, 752] width 461 height 24
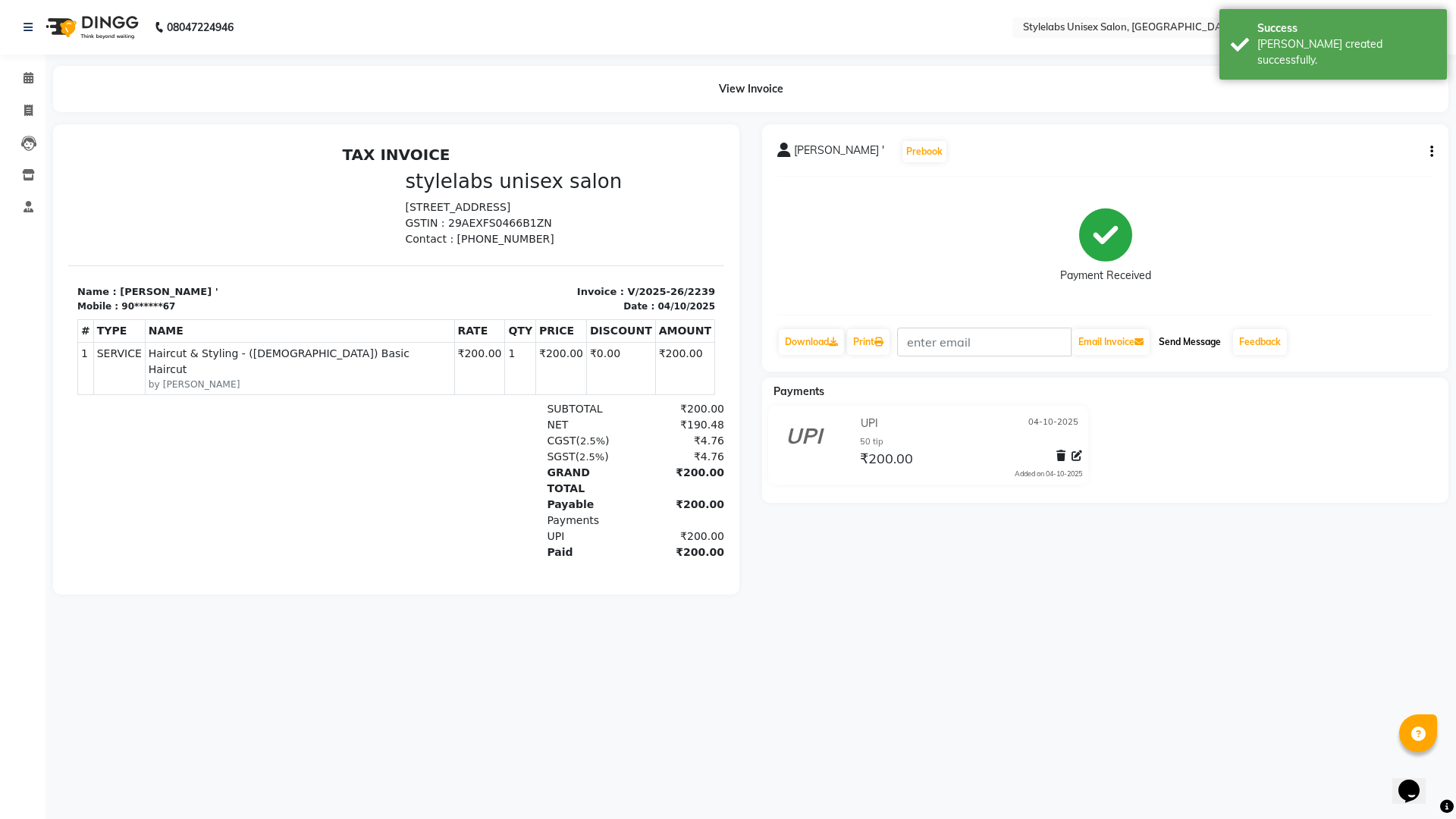
click at [1221, 348] on button "Send Message" at bounding box center [1189, 342] width 74 height 26
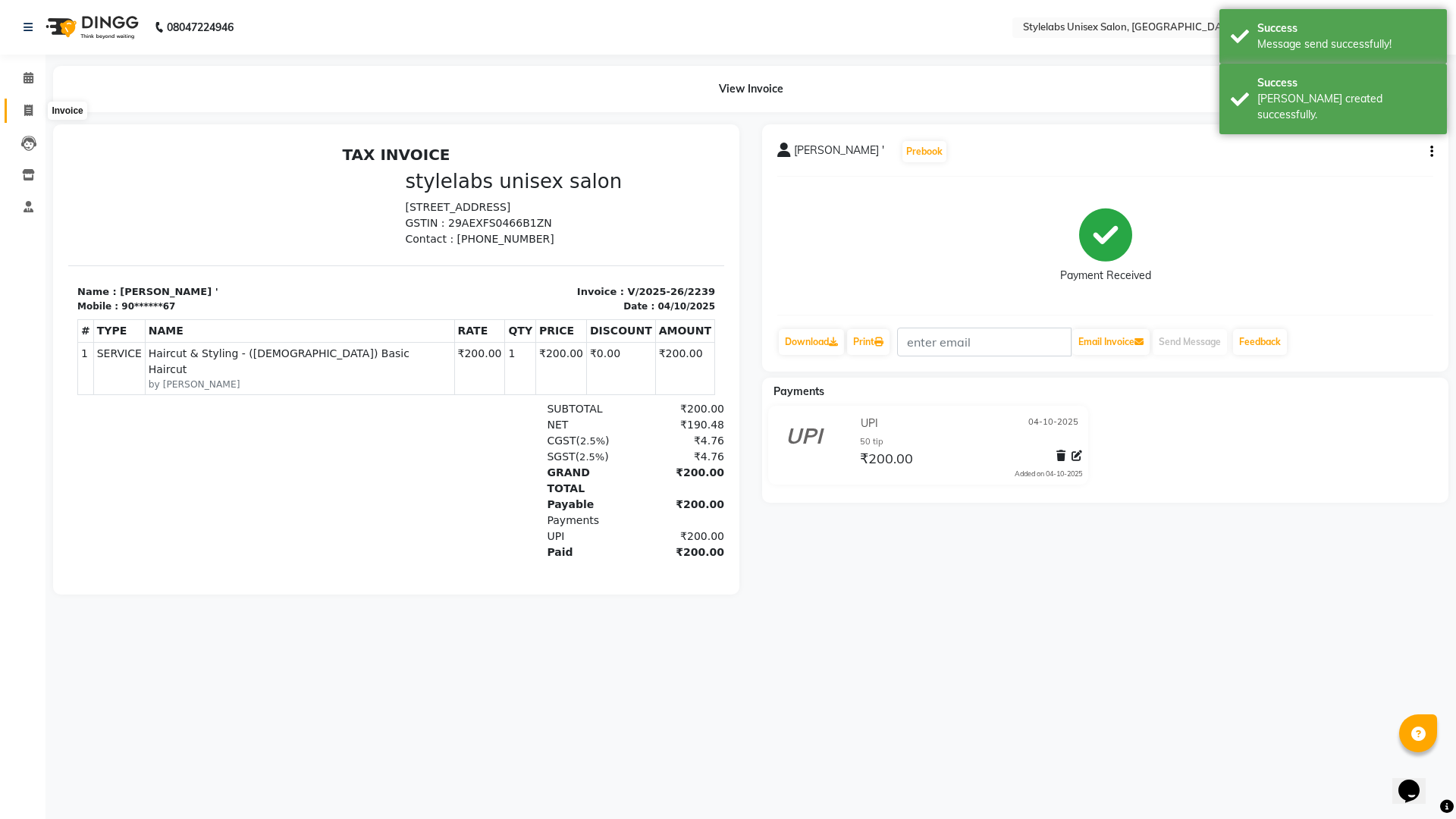
click at [21, 109] on span at bounding box center [28, 111] width 27 height 18
select select "service"
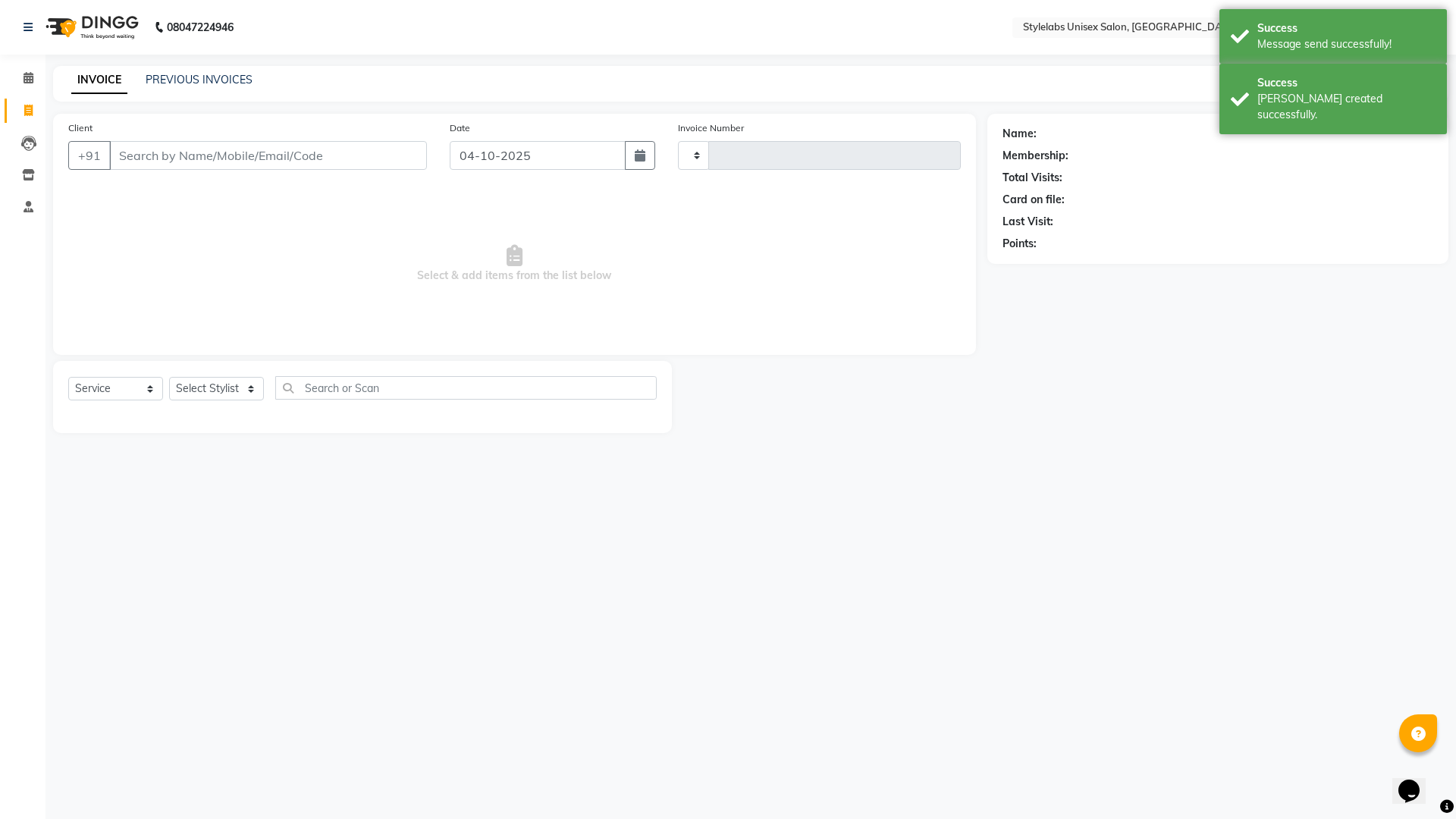
type input "2240"
select select "6674"
